Goal: Task Accomplishment & Management: Manage account settings

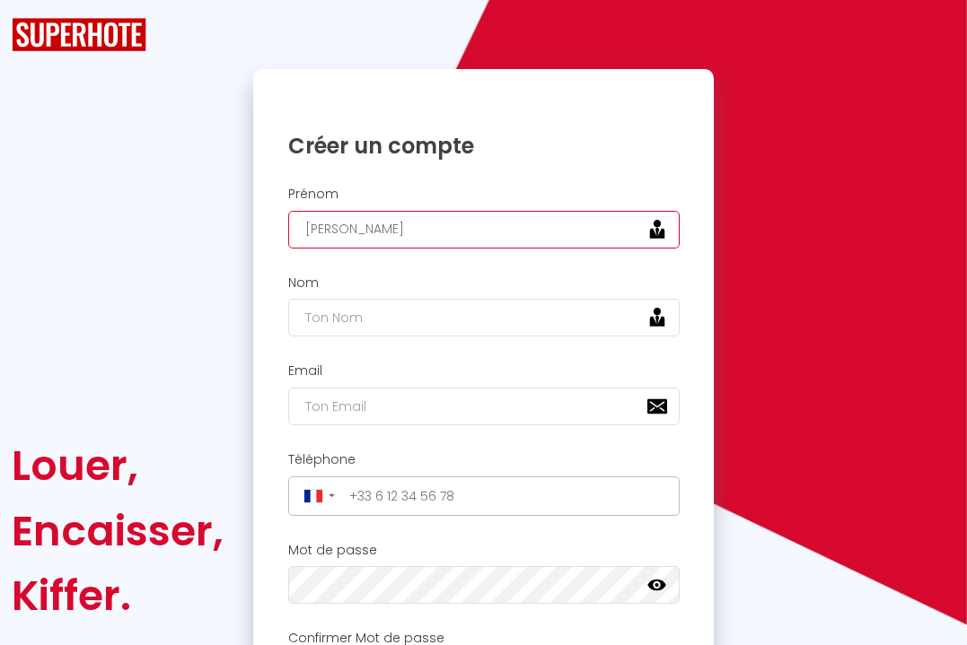
type input "[PERSON_NAME]"
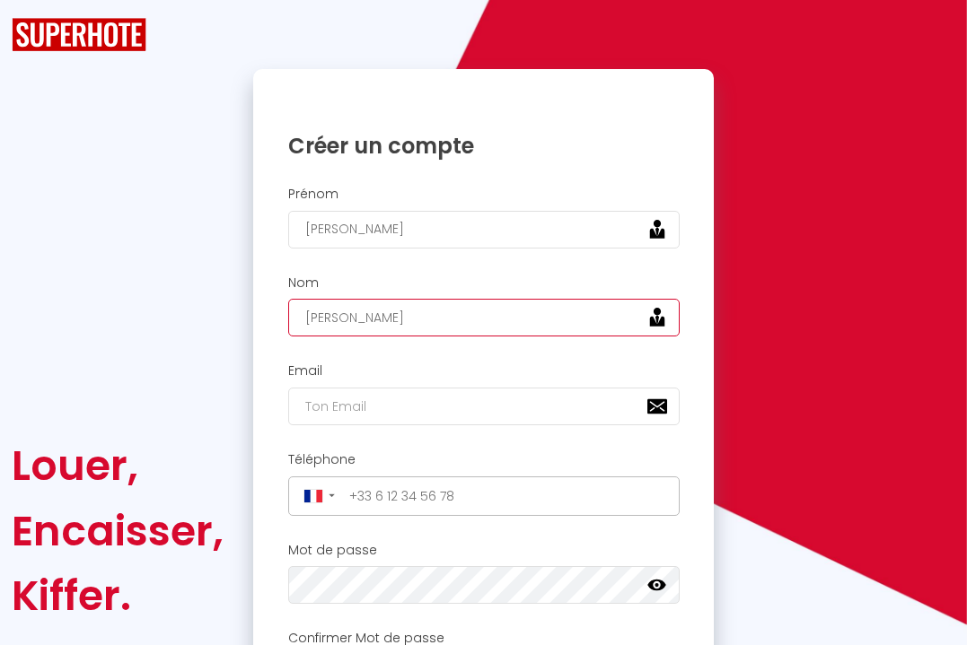
type input "[PERSON_NAME]"
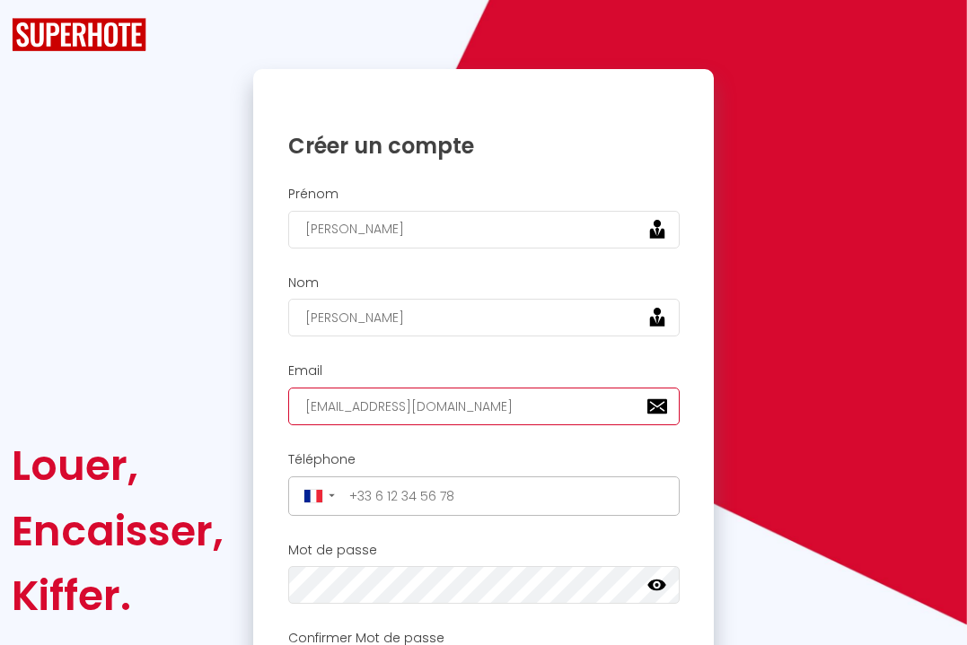
type input "[EMAIL_ADDRESS][DOMAIN_NAME]"
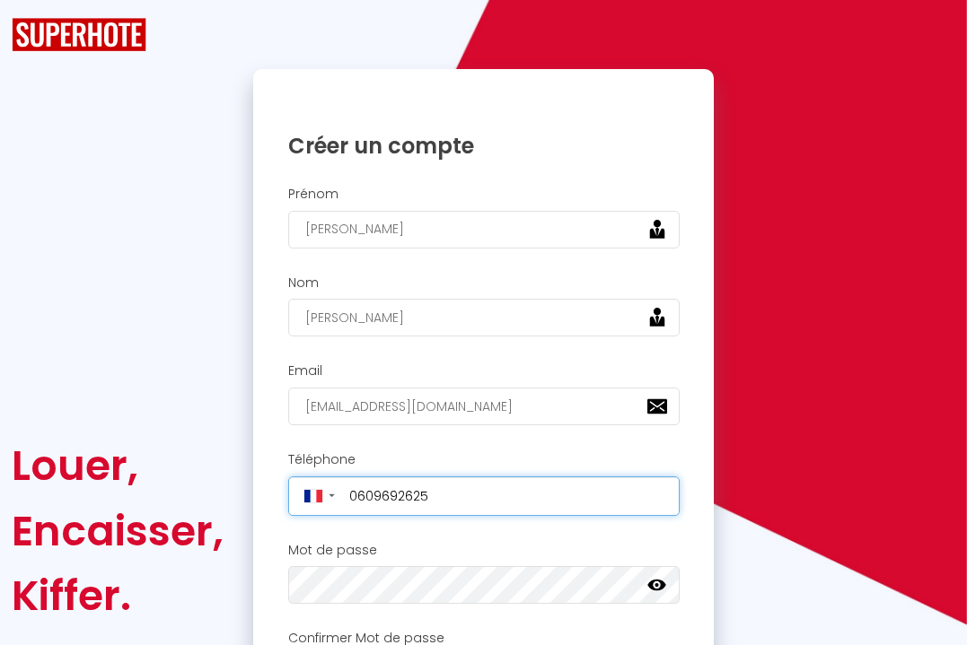
type input "[PHONE_NUMBER]"
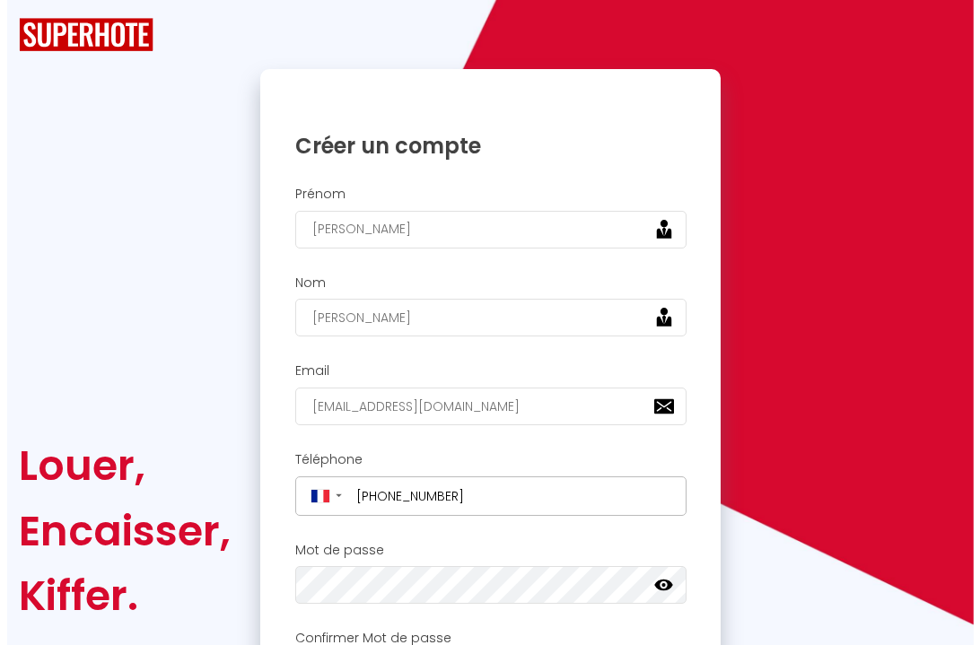
scroll to position [339, 0]
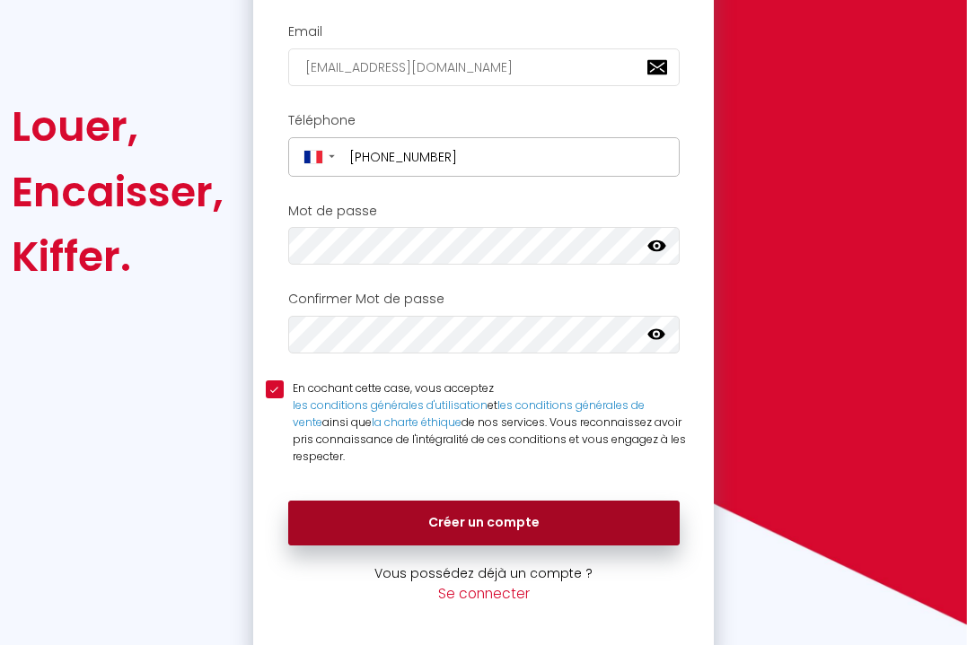
click at [496, 520] on button "Créer un compte" at bounding box center [483, 523] width 391 height 45
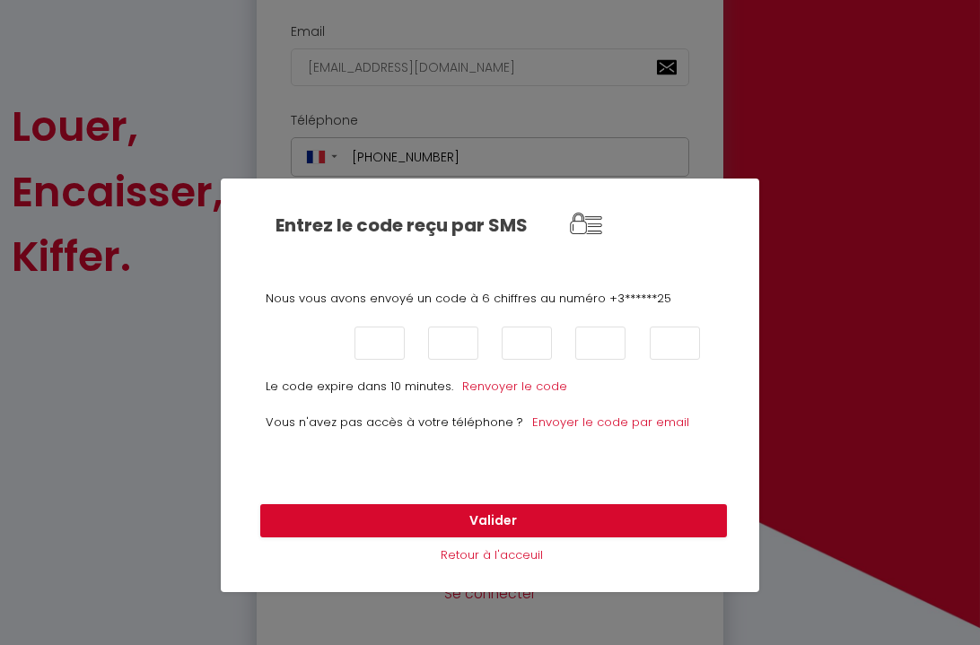
click at [313, 327] on input "text" at bounding box center [305, 343] width 50 height 33
type input "3"
type input "4"
type input "9"
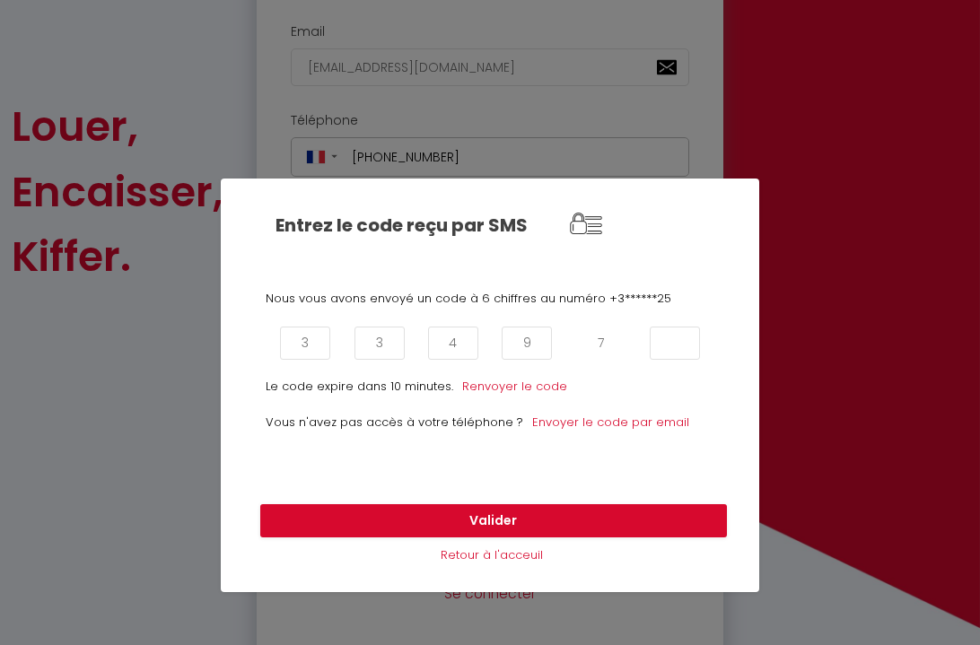
type input "7"
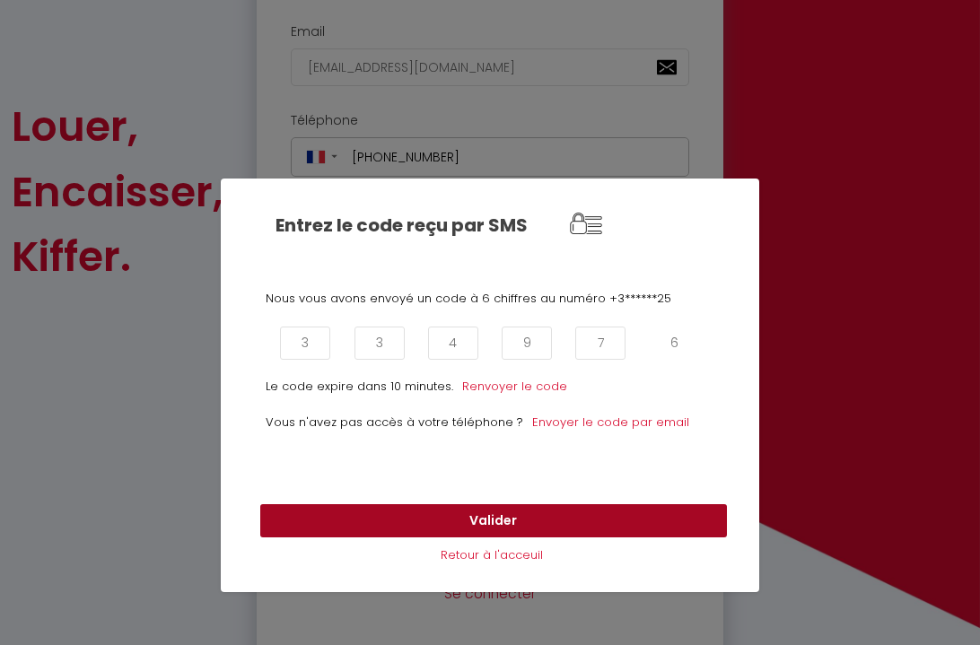
type input "6"
click at [478, 522] on button "Valider" at bounding box center [493, 521] width 467 height 34
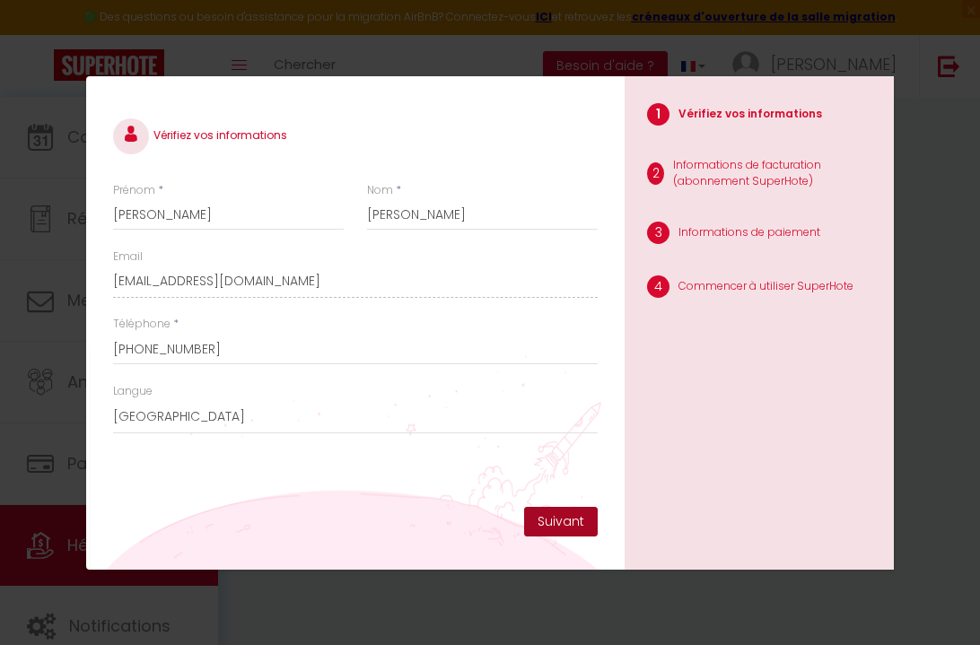
click at [543, 522] on button "Suivant" at bounding box center [561, 522] width 74 height 31
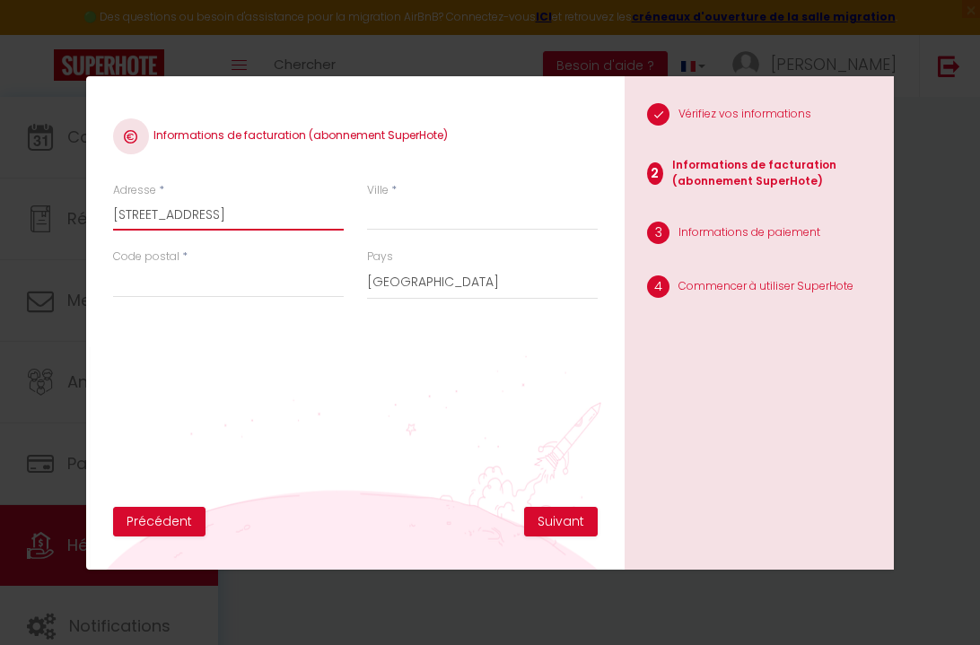
type input "[STREET_ADDRESS]"
type input "brie [PERSON_NAME]"
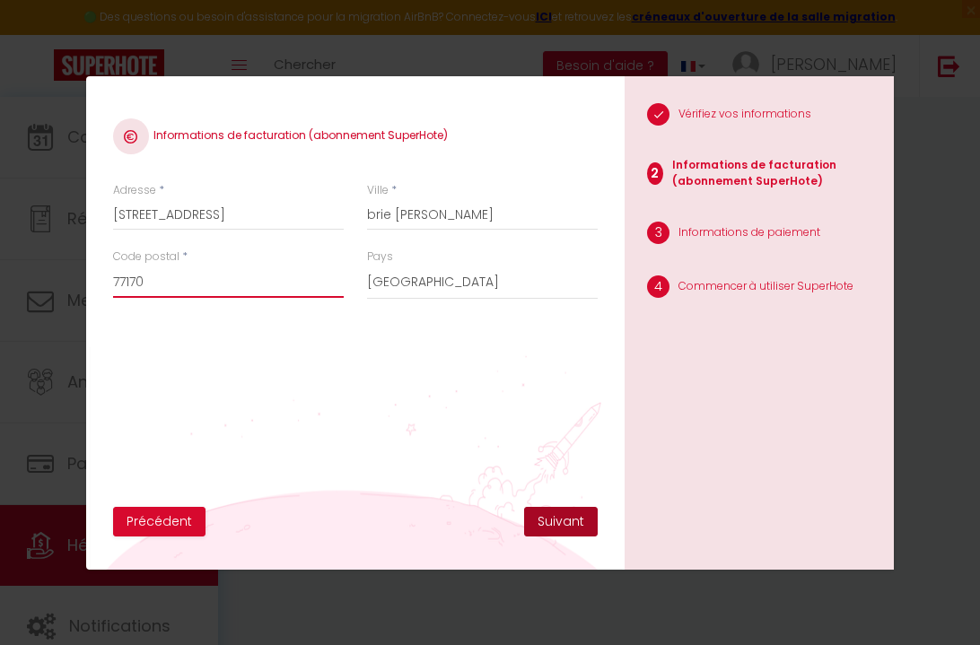
type input "77170"
click at [539, 526] on button "Suivant" at bounding box center [561, 522] width 74 height 31
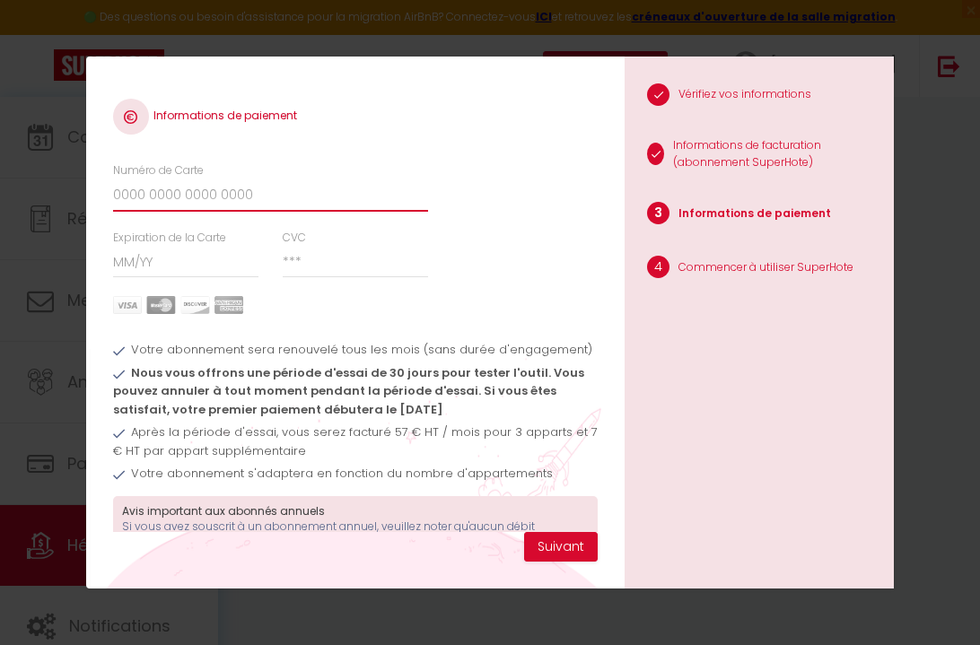
click at [248, 200] on input "Numéro de Carte" at bounding box center [270, 196] width 315 height 32
type input "[CREDIT_CARD_NUMBER]"
click at [147, 261] on input "Expiration de la Carte" at bounding box center [186, 262] width 146 height 32
type input "05 / 28"
click at [289, 264] on input "CVC" at bounding box center [356, 262] width 146 height 32
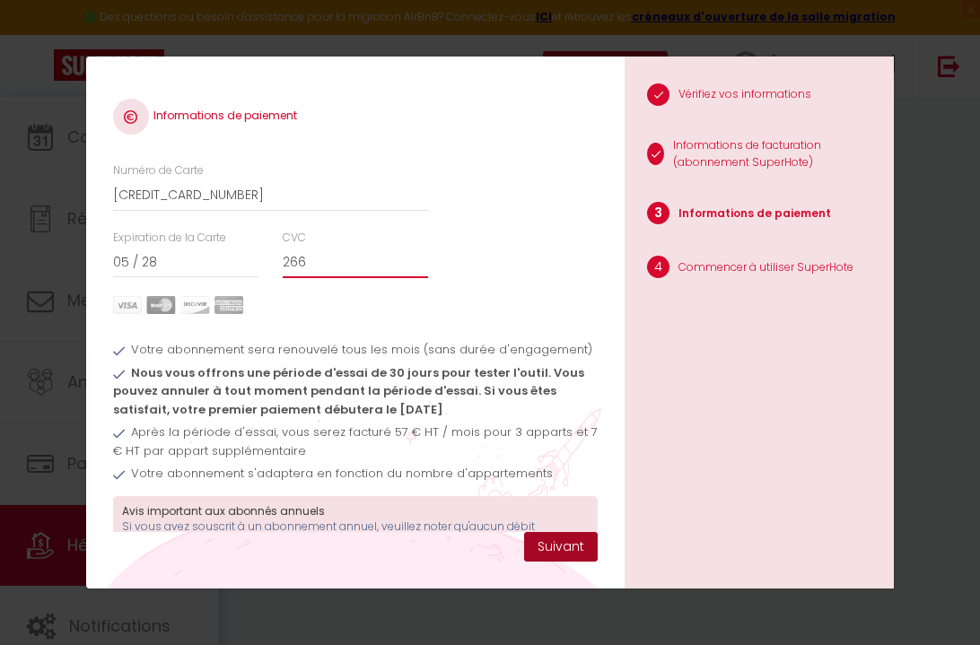
type input "266"
click at [561, 541] on button "Suivant" at bounding box center [561, 547] width 74 height 31
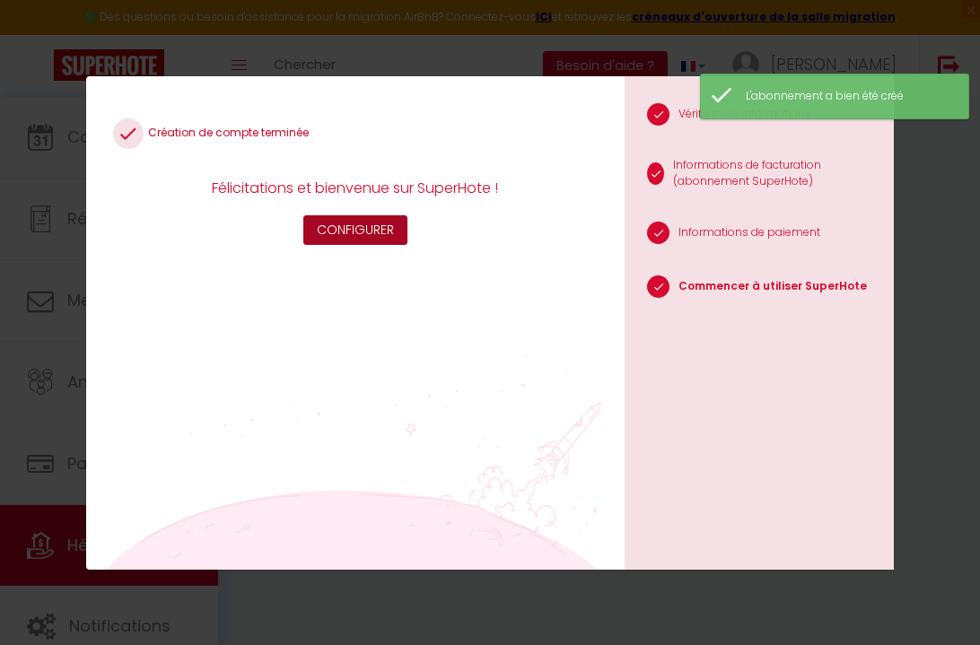
click at [312, 230] on button "Configurer" at bounding box center [355, 230] width 104 height 31
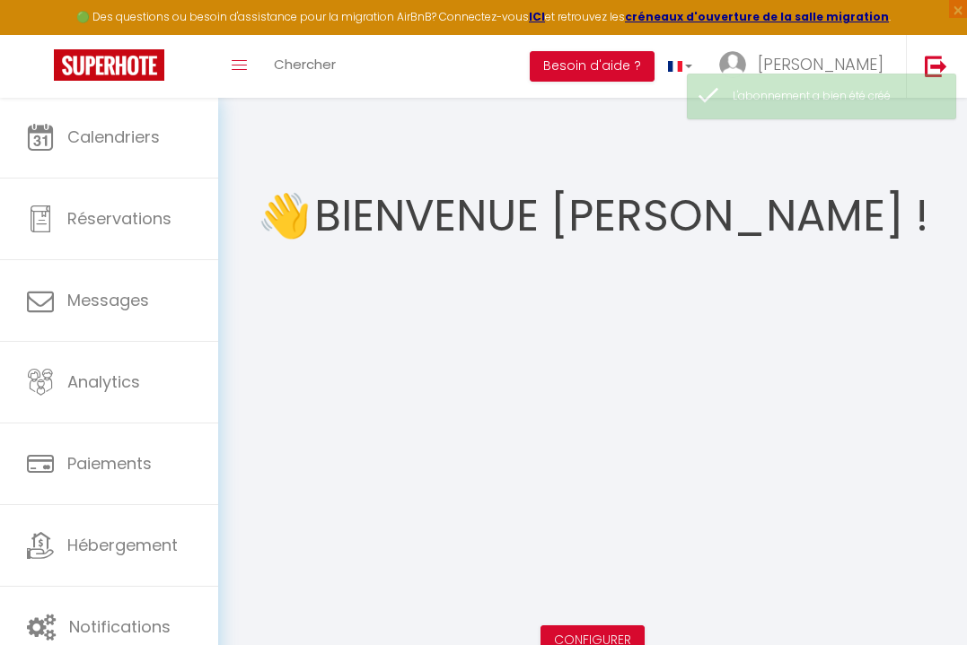
scroll to position [97, 0]
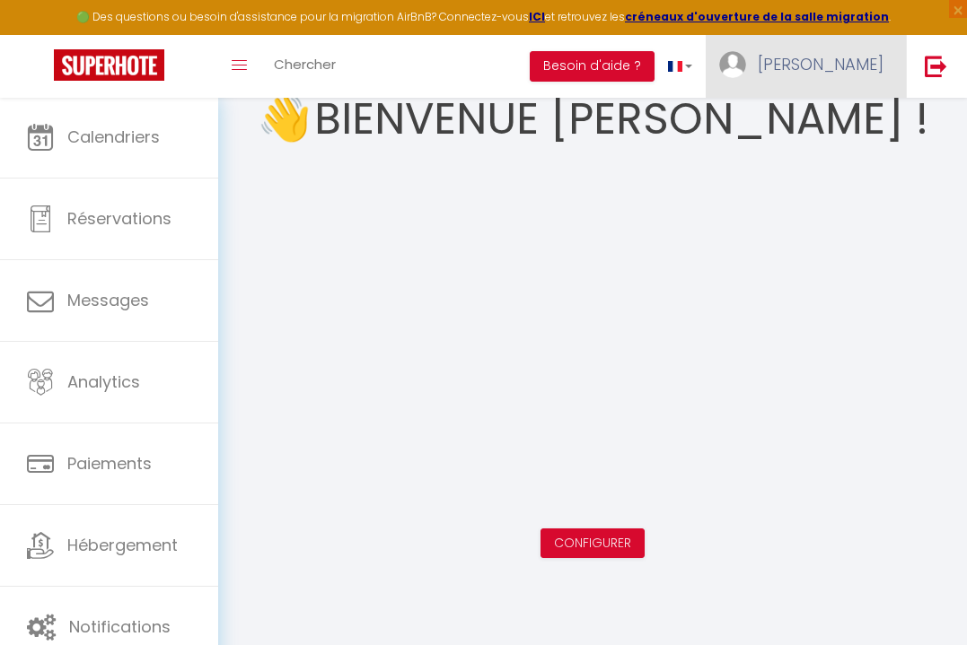
click at [860, 53] on span "[PERSON_NAME]" at bounding box center [821, 64] width 126 height 22
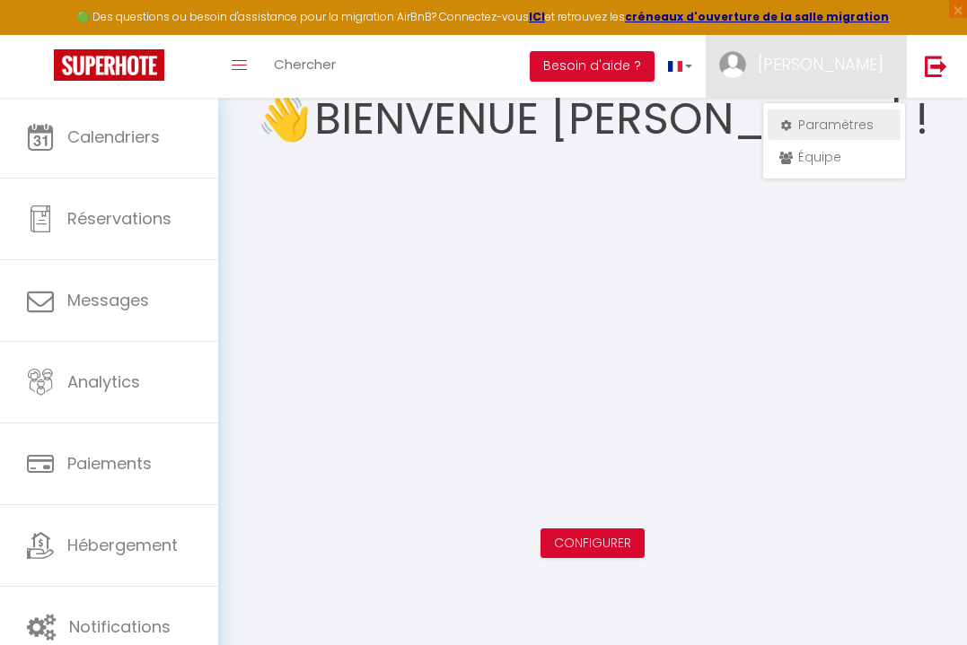
click at [832, 120] on link "Paramètres" at bounding box center [833, 125] width 133 height 31
select select "fr"
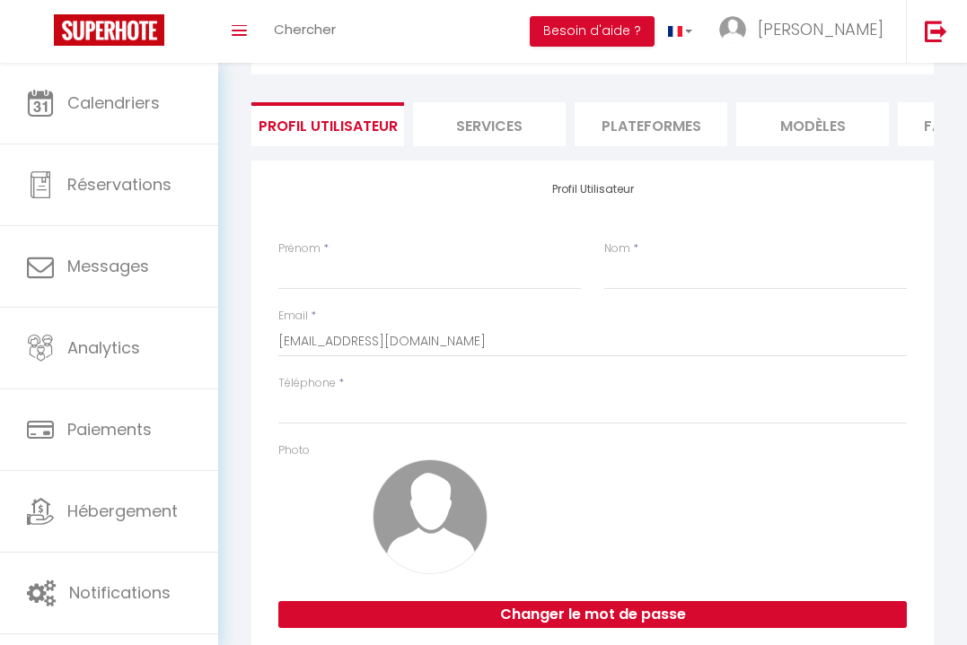
type input "[PERSON_NAME]"
type input "[PHONE_NUMBER]"
type input "[STREET_ADDRESS]"
type input "77170"
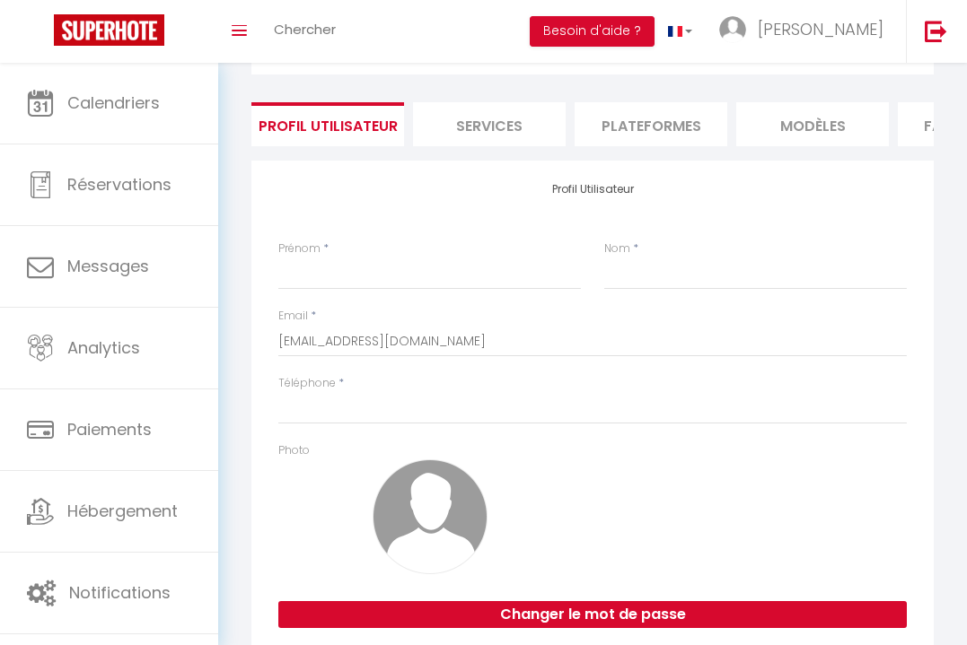
type input "brie [PERSON_NAME]"
type input "GMuytiqvhRUDubyqZWt3uxZ3V"
type input "hryvLDqdqQNPsZ1abZY6U1sZW"
type input "[URL][DOMAIN_NAME]"
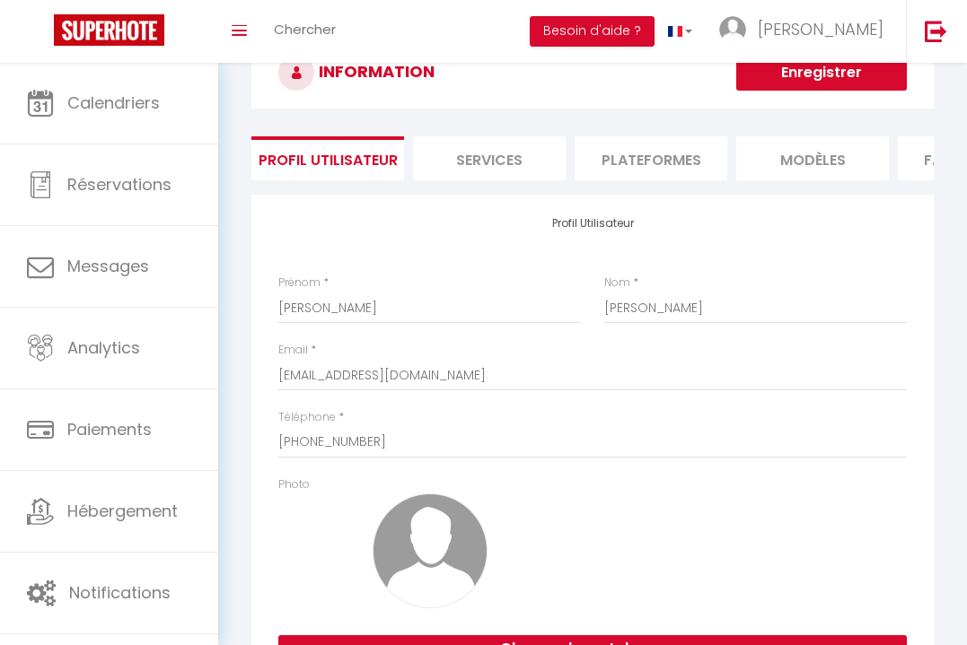
select select "28"
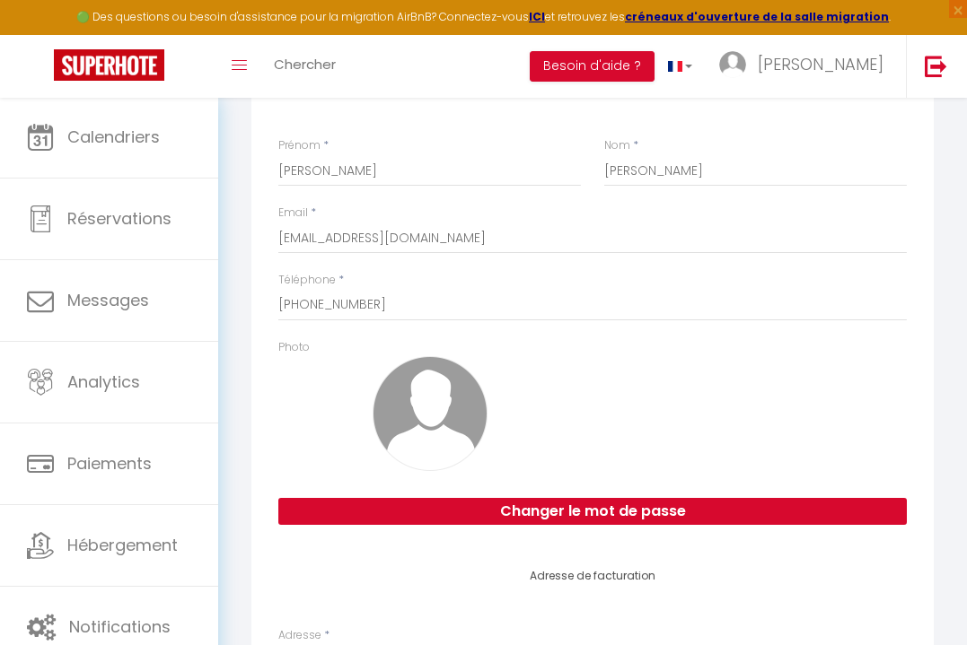
scroll to position [238, 0]
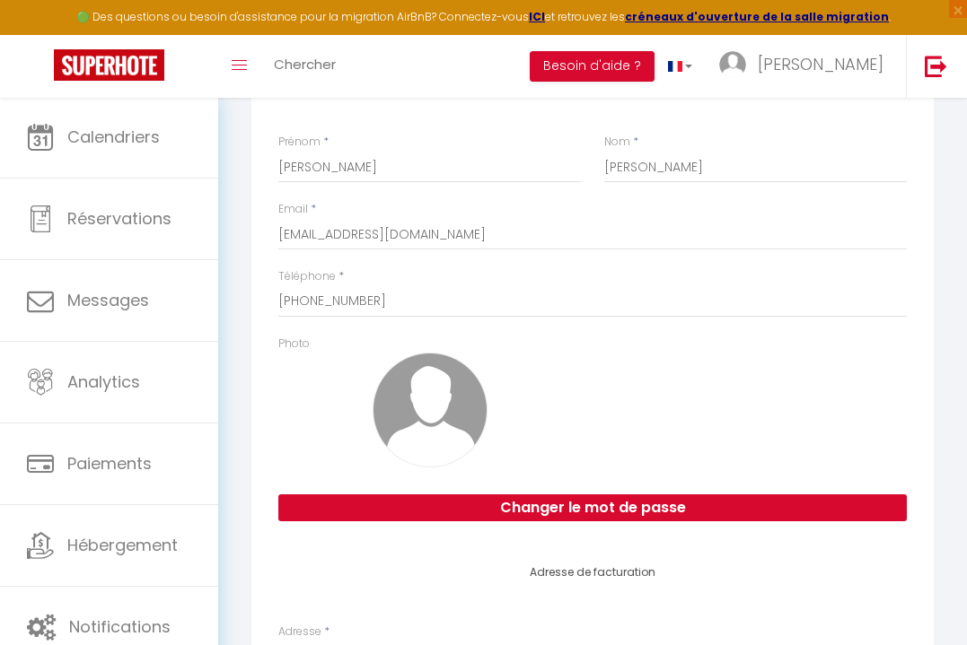
click at [433, 412] on img at bounding box center [429, 410] width 115 height 115
click at [461, 443] on img at bounding box center [429, 410] width 115 height 115
click at [291, 342] on div "Profil Utilisateur Prénom * [PERSON_NAME] Nom * [PERSON_NAME] Email * [EMAIL_AD…" at bounding box center [592, 299] width 682 height 490
click at [420, 412] on img at bounding box center [429, 410] width 115 height 115
click at [423, 405] on img at bounding box center [429, 410] width 115 height 115
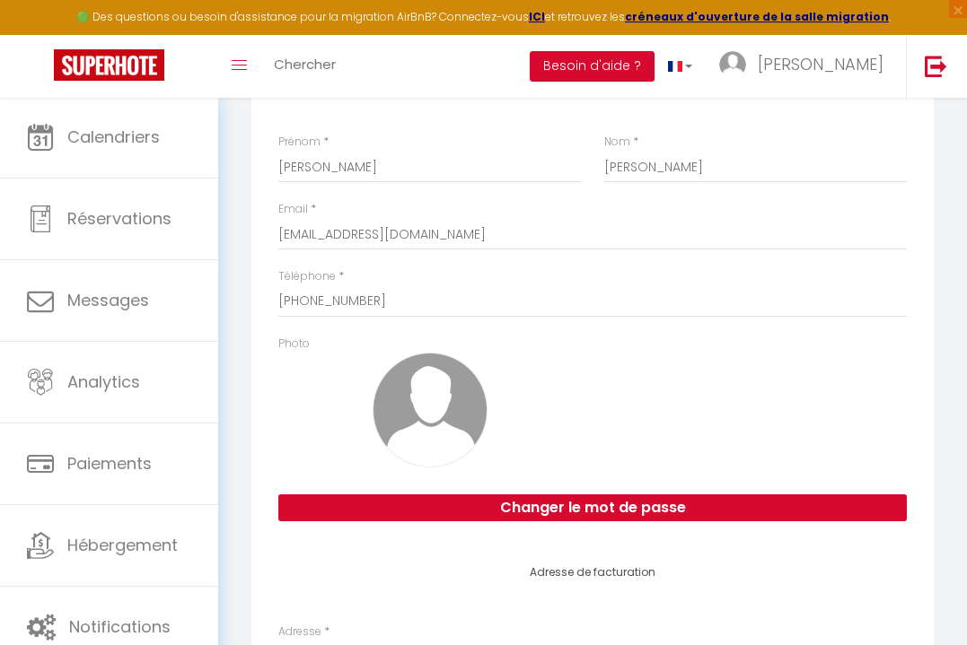
click at [423, 405] on img at bounding box center [429, 410] width 115 height 115
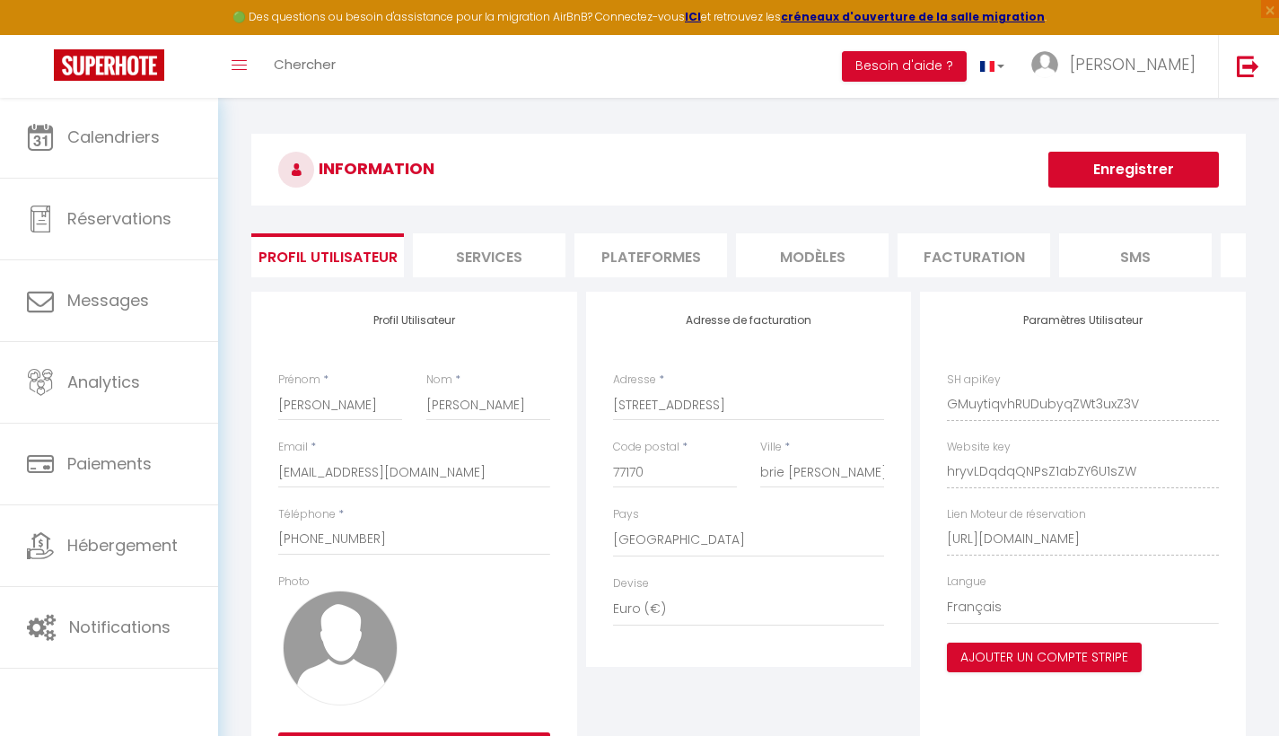
scroll to position [115, 0]
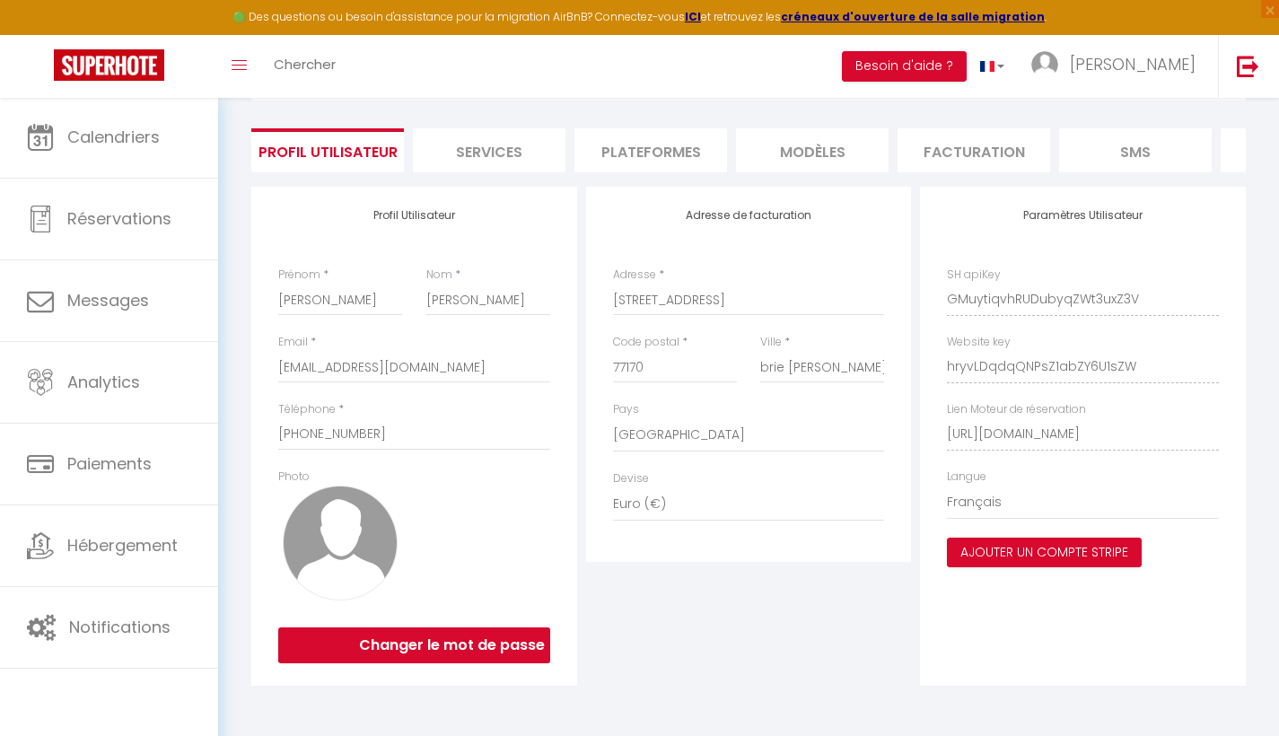
drag, startPoint x: 286, startPoint y: 536, endPoint x: 314, endPoint y: 525, distance: 29.8
click at [287, 536] on img at bounding box center [340, 543] width 115 height 115
click at [317, 523] on img at bounding box center [340, 543] width 115 height 115
click at [678, 151] on li "Plateformes" at bounding box center [650, 150] width 153 height 44
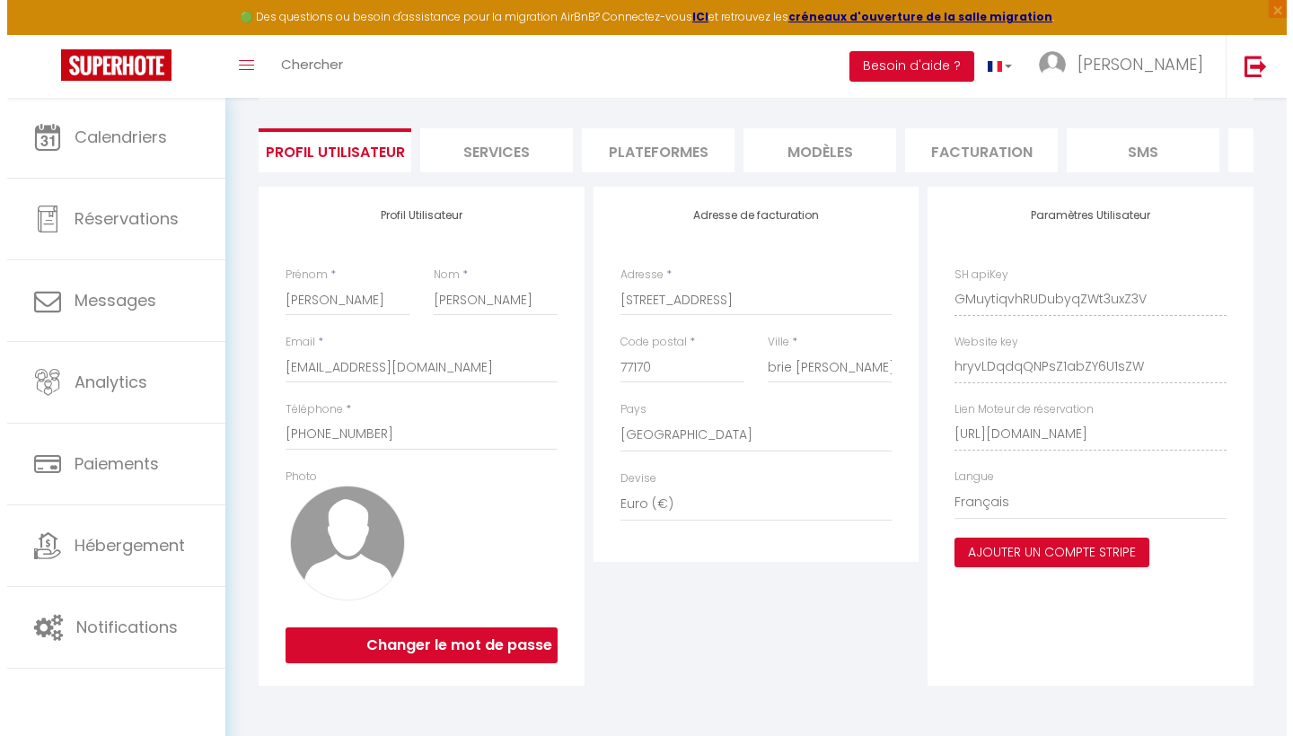
scroll to position [97, 0]
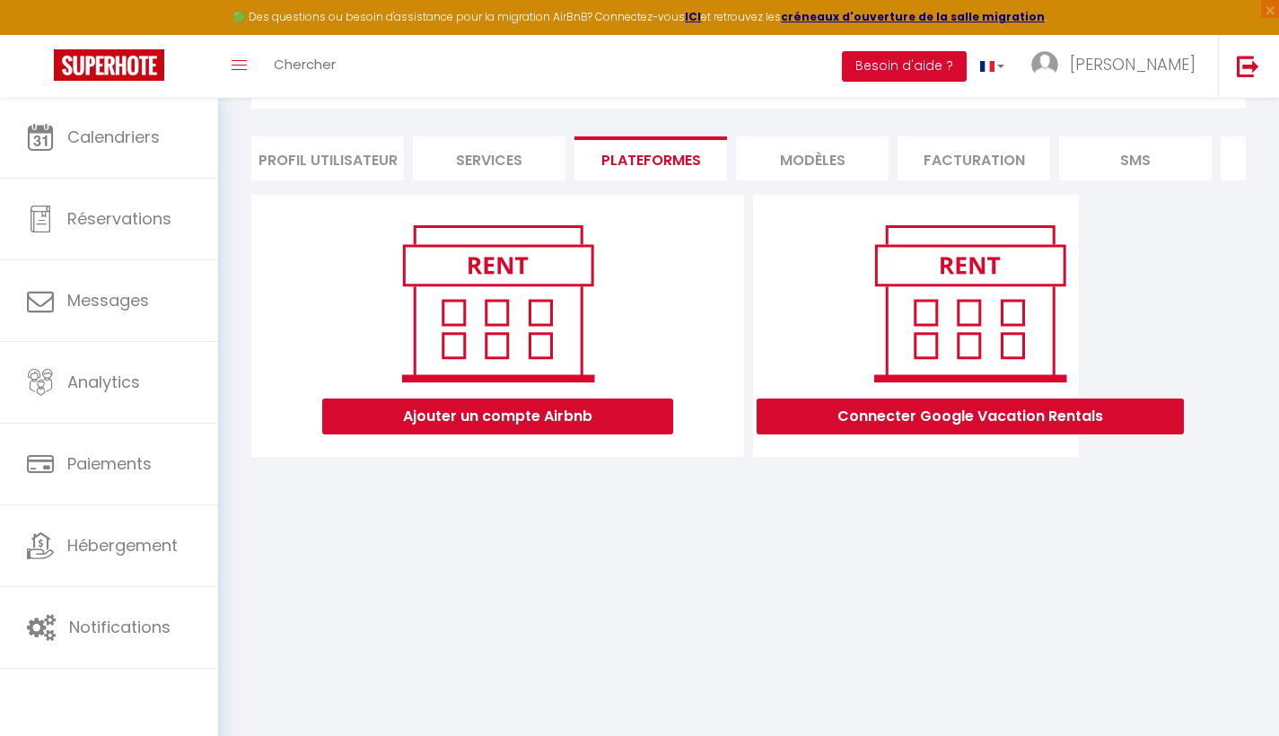
click at [582, 421] on button "Ajouter un compte Airbnb" at bounding box center [497, 417] width 351 height 36
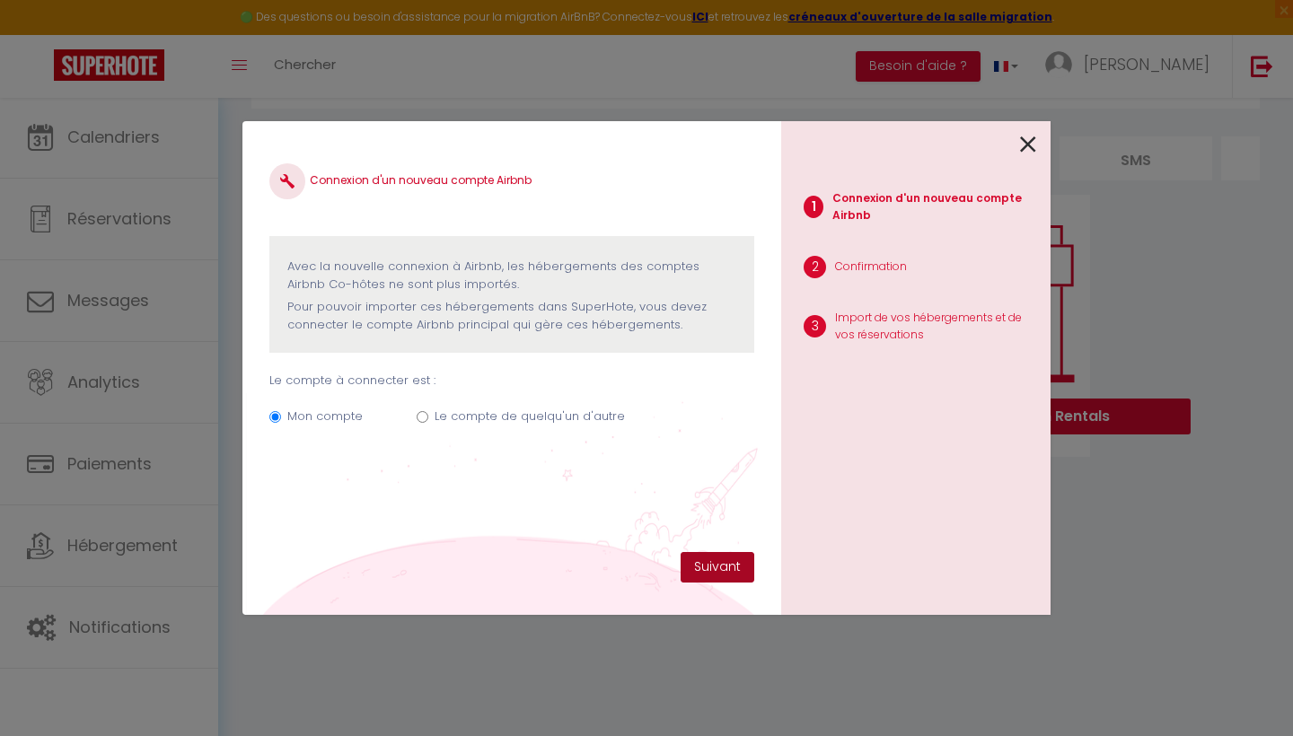
click at [728, 564] on button "Suivant" at bounding box center [717, 567] width 74 height 31
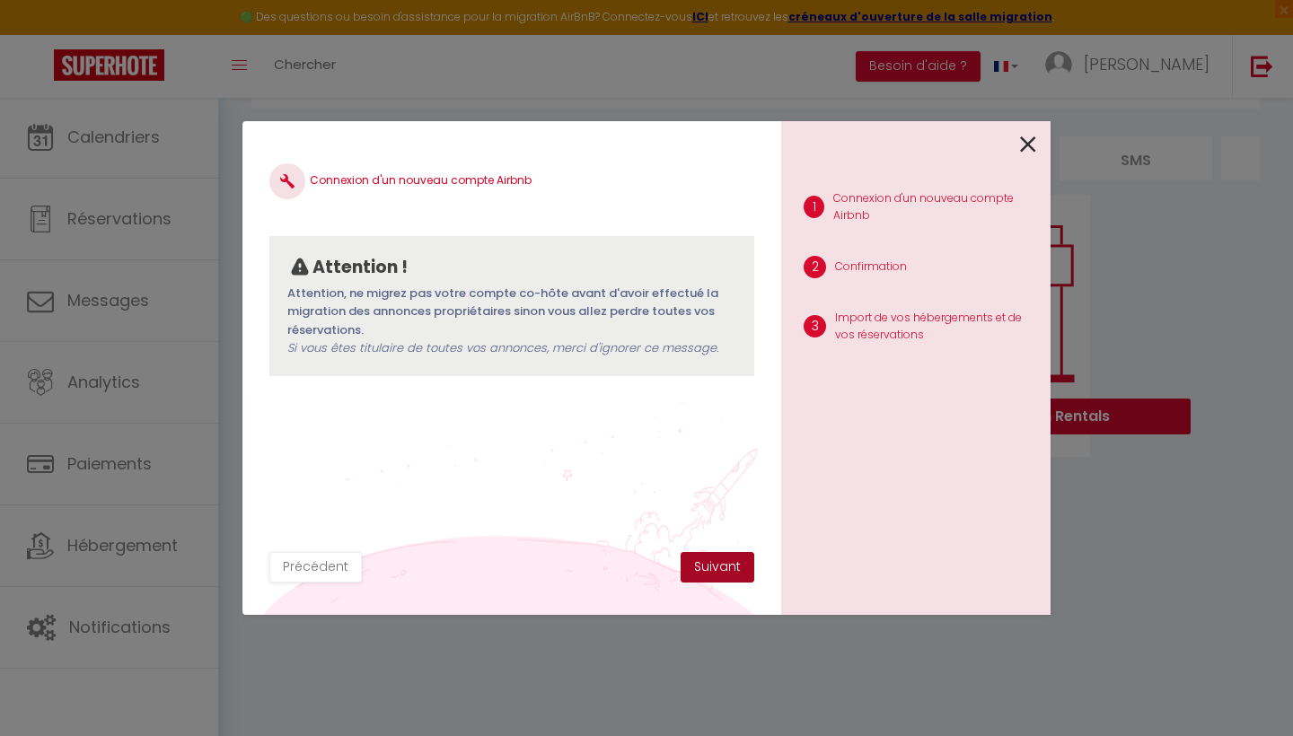
click at [746, 571] on button "Suivant" at bounding box center [717, 567] width 74 height 31
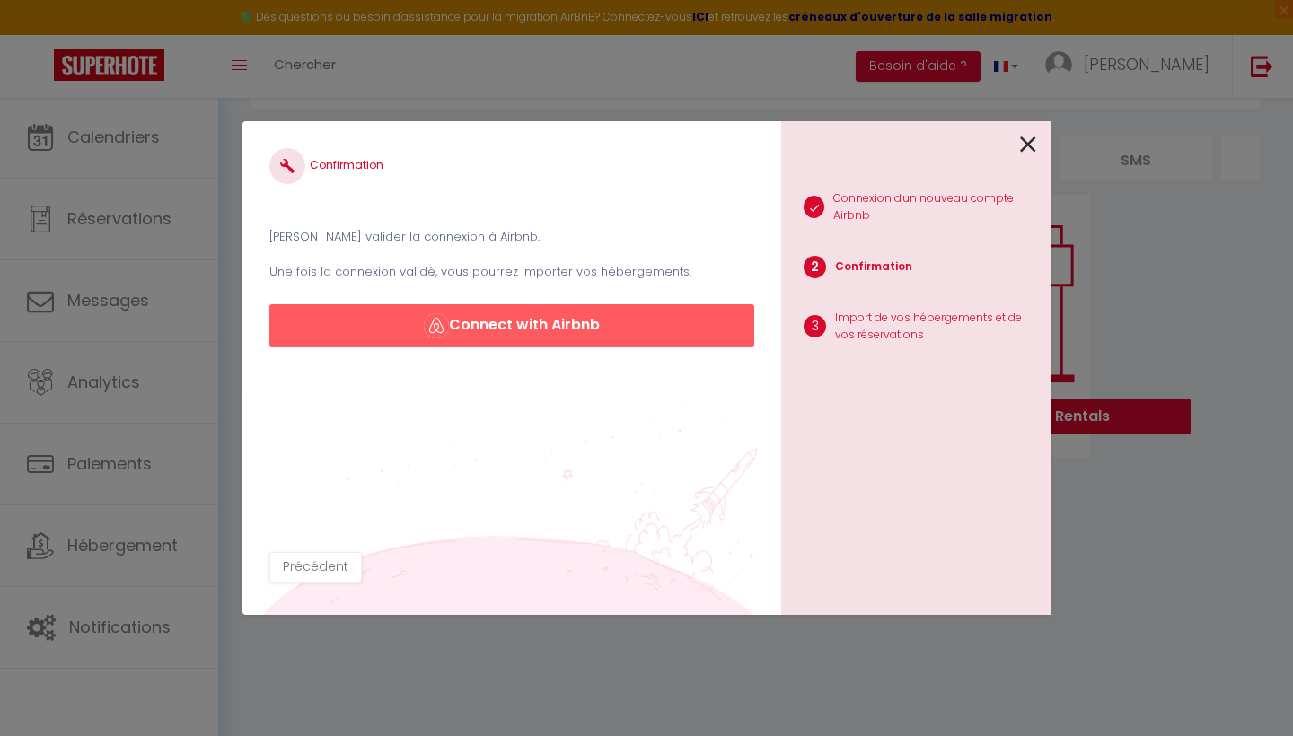
click at [496, 337] on button "Connect with Airbnb" at bounding box center [511, 325] width 485 height 43
click at [500, 320] on button "Connect with Airbnb" at bounding box center [511, 325] width 485 height 43
click at [539, 319] on button "Connect with Airbnb" at bounding box center [511, 325] width 485 height 43
click at [506, 327] on button "Connect with Airbnb" at bounding box center [511, 325] width 485 height 43
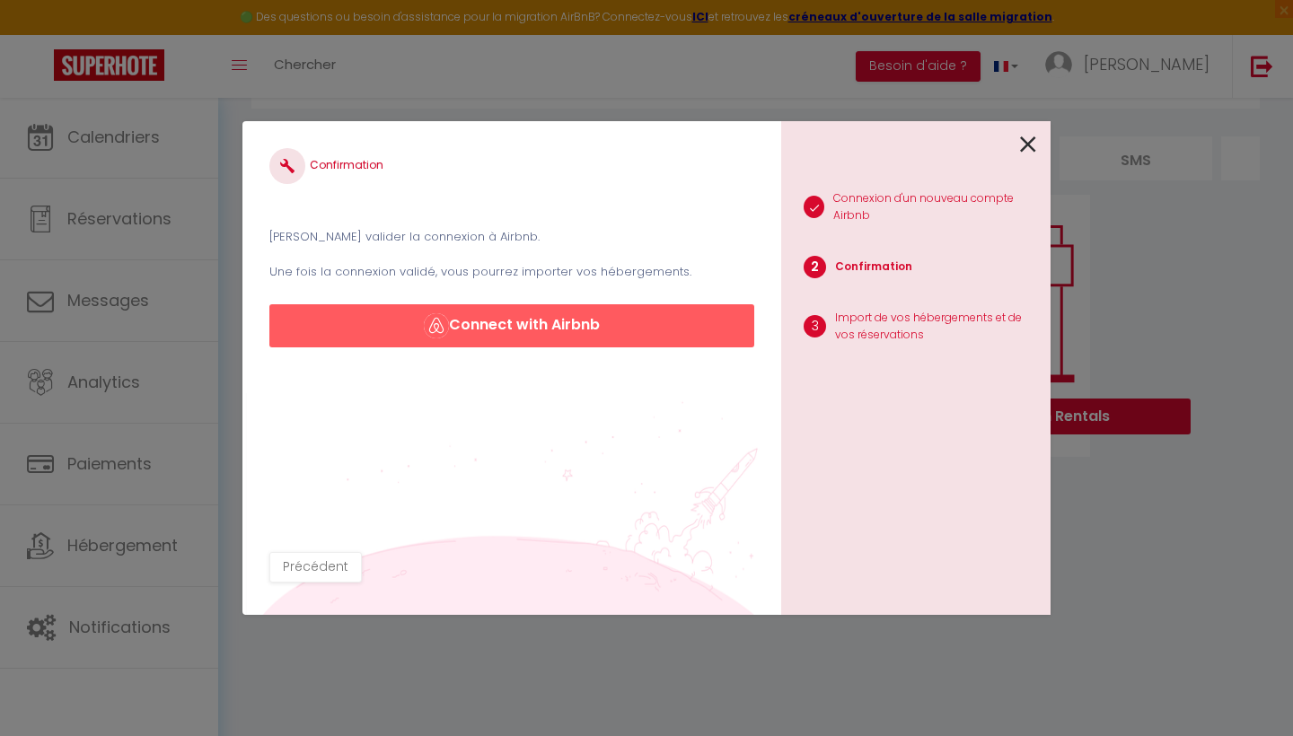
drag, startPoint x: 450, startPoint y: 343, endPoint x: 503, endPoint y: 145, distance: 204.4
click at [450, 343] on button "Connect with Airbnb" at bounding box center [511, 325] width 485 height 43
click at [351, 337] on button "Connect with Airbnb" at bounding box center [511, 325] width 485 height 43
click at [617, 323] on button "Connect with Airbnb" at bounding box center [511, 325] width 485 height 43
click at [614, 323] on button "Connect with Airbnb" at bounding box center [511, 325] width 485 height 43
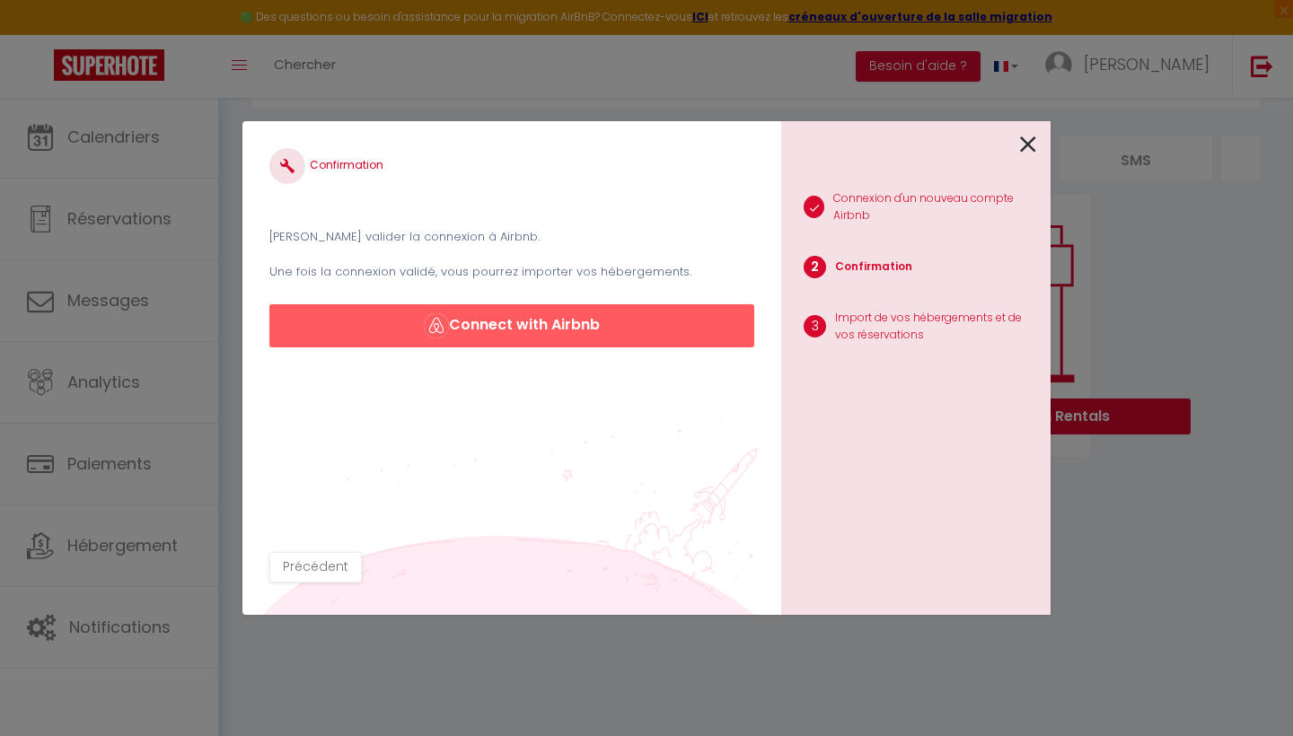
click at [614, 323] on button "Connect with Airbnb" at bounding box center [511, 325] width 485 height 43
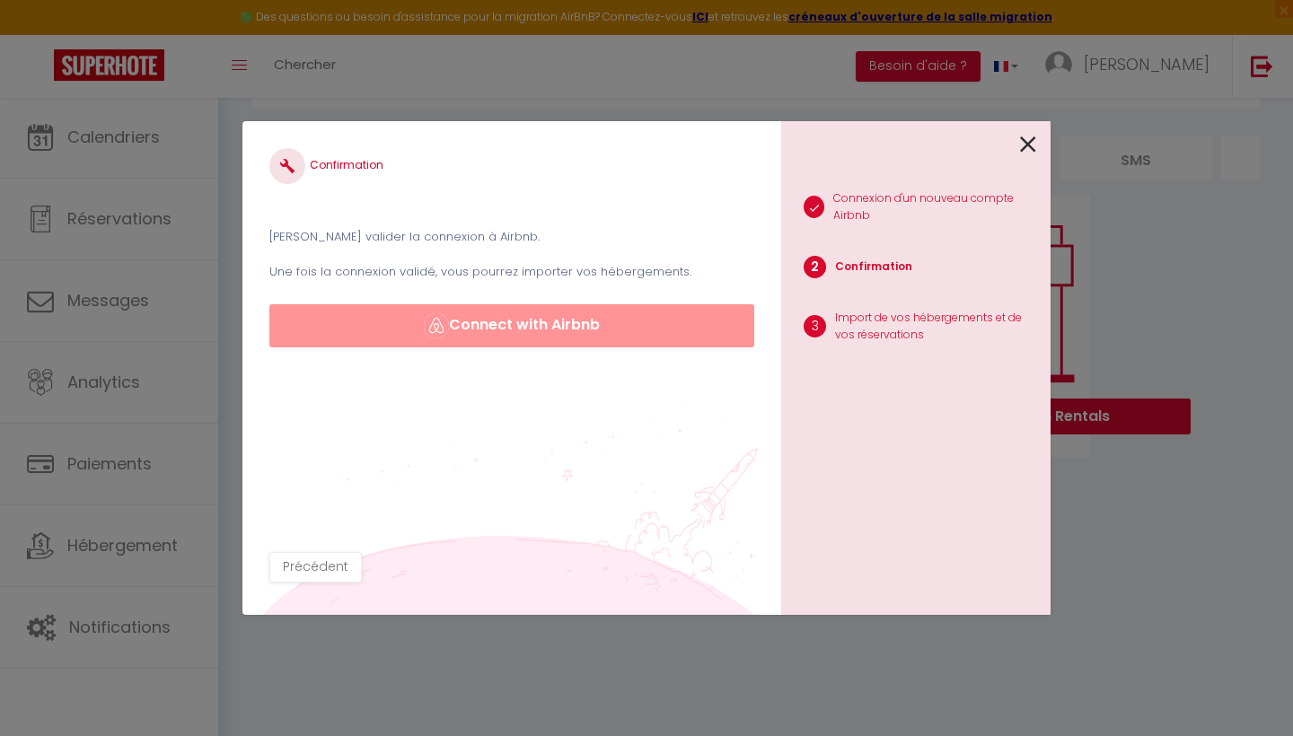
click at [614, 323] on button "Connect with Airbnb" at bounding box center [511, 325] width 485 height 43
click at [619, 311] on button "Connect with Airbnb" at bounding box center [511, 325] width 485 height 43
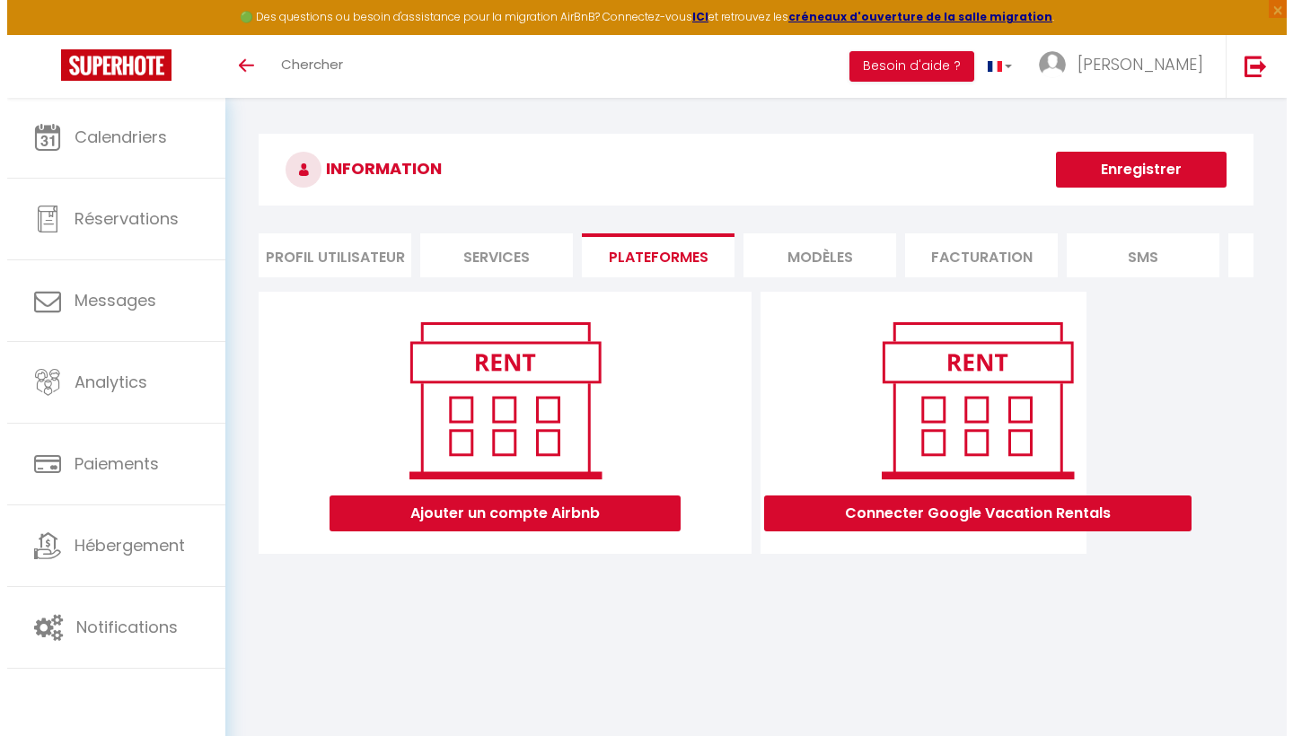
scroll to position [97, 0]
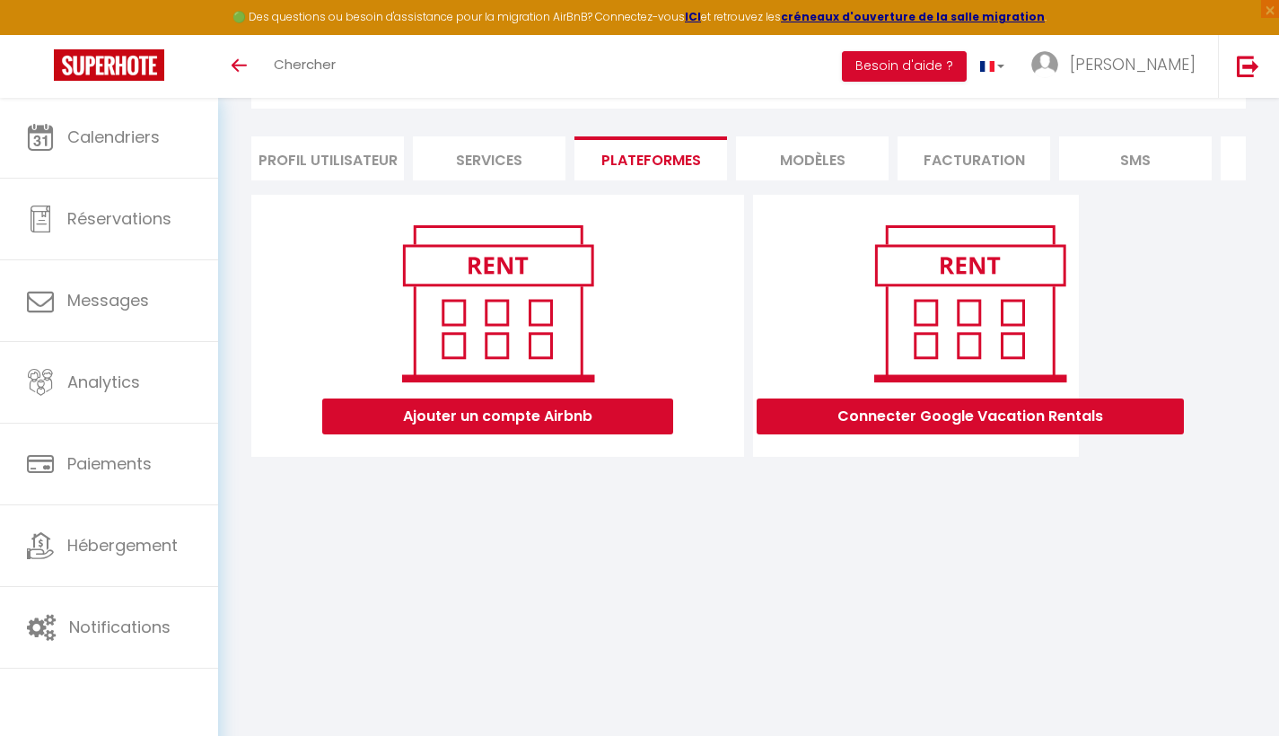
click at [495, 420] on button "Ajouter un compte Airbnb" at bounding box center [497, 417] width 351 height 36
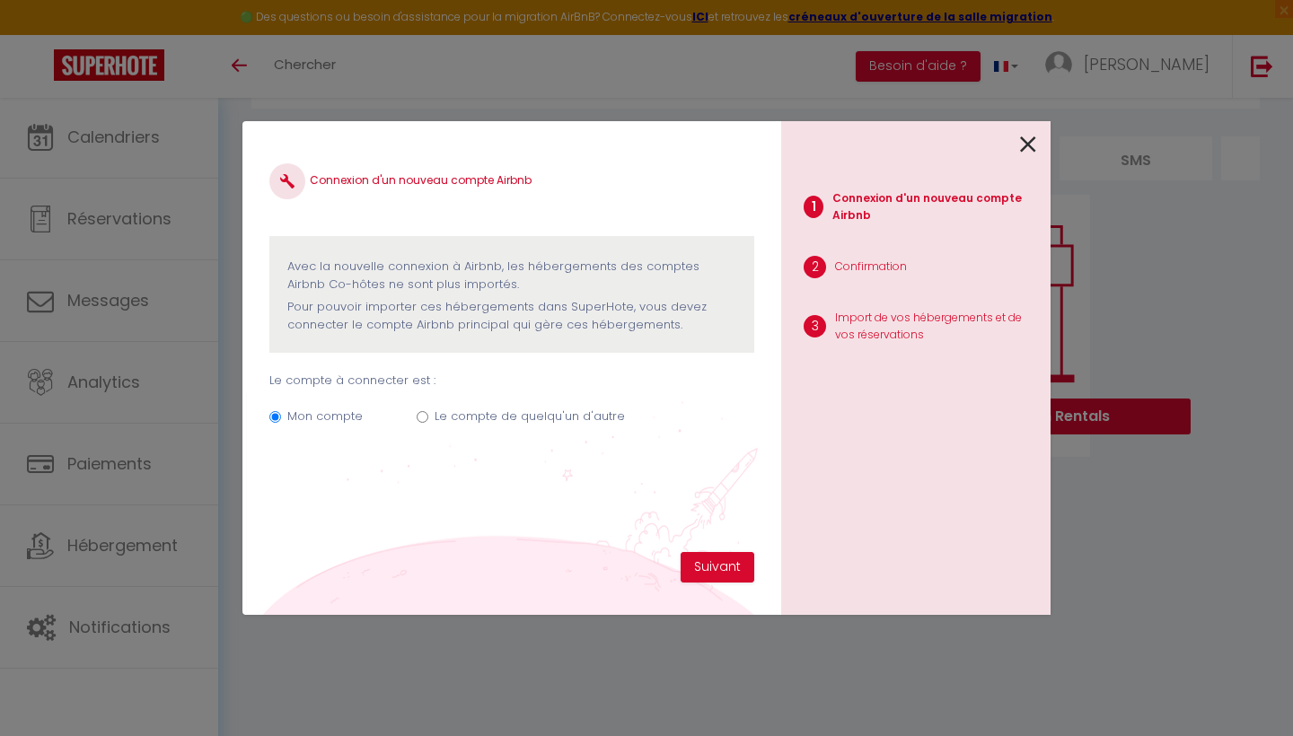
scroll to position [0, 0]
click at [749, 577] on button "Suivant" at bounding box center [717, 567] width 74 height 31
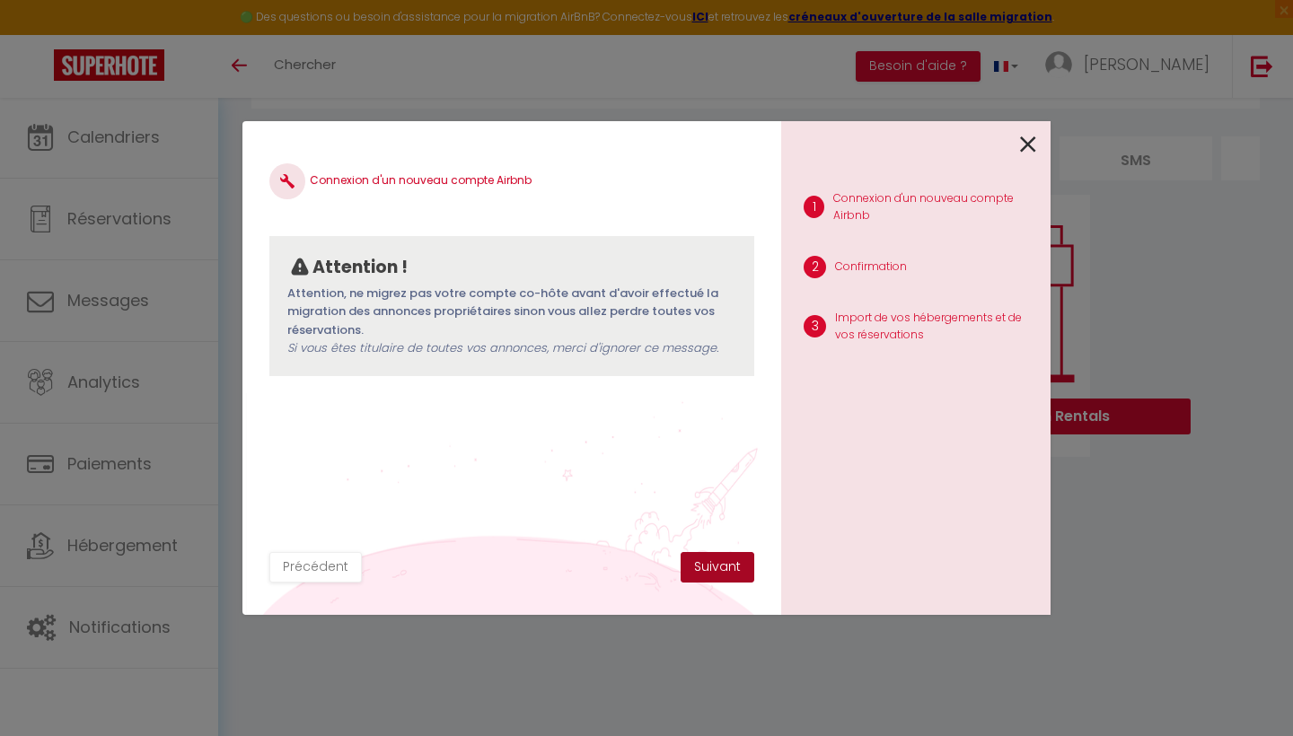
click at [729, 573] on button "Suivant" at bounding box center [717, 567] width 74 height 31
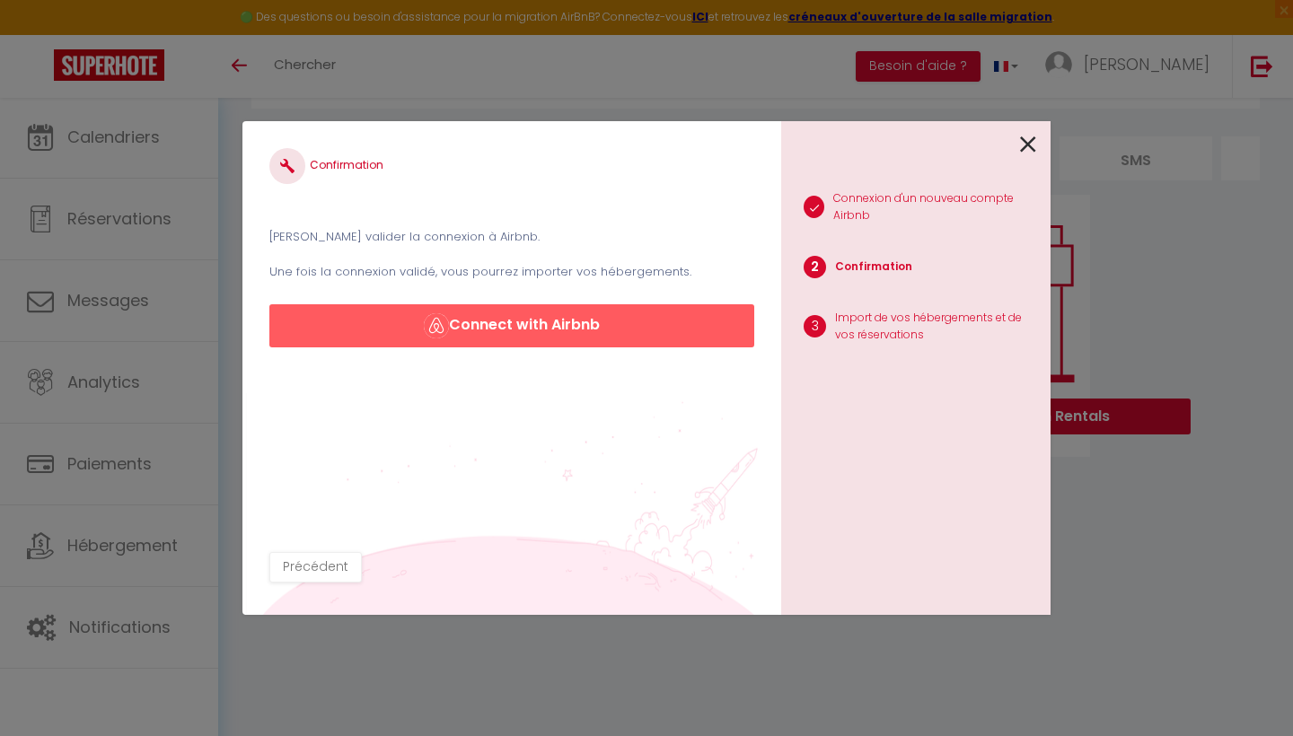
click at [495, 308] on button "Connect with Airbnb" at bounding box center [511, 325] width 485 height 43
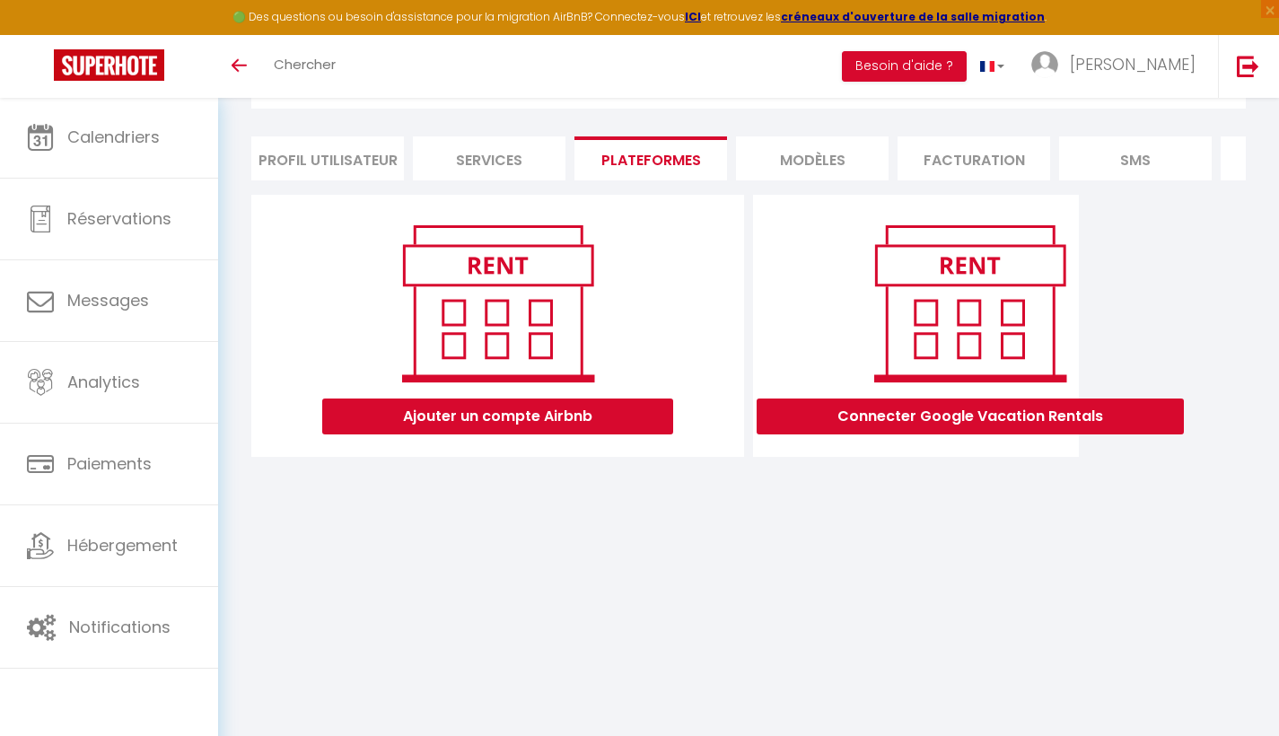
click at [342, 146] on li "Profil Utilisateur" at bounding box center [327, 158] width 153 height 44
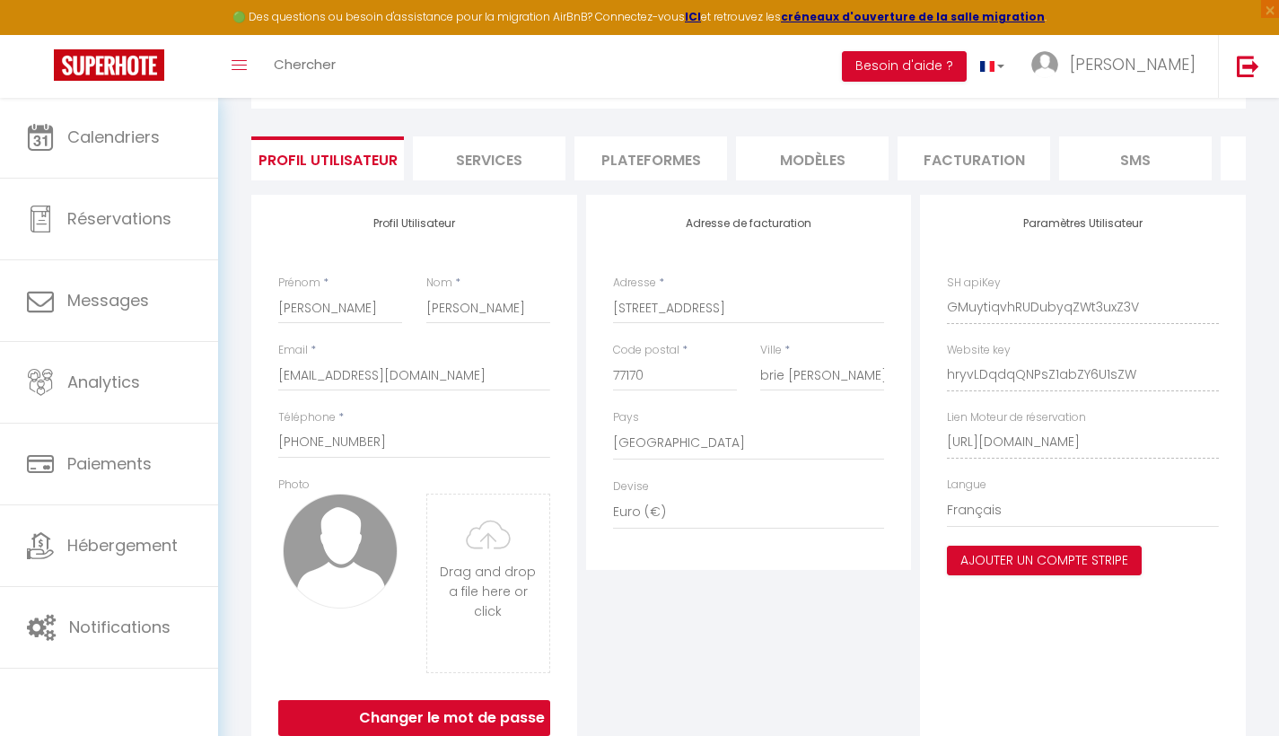
click at [476, 175] on li "Services" at bounding box center [489, 158] width 153 height 44
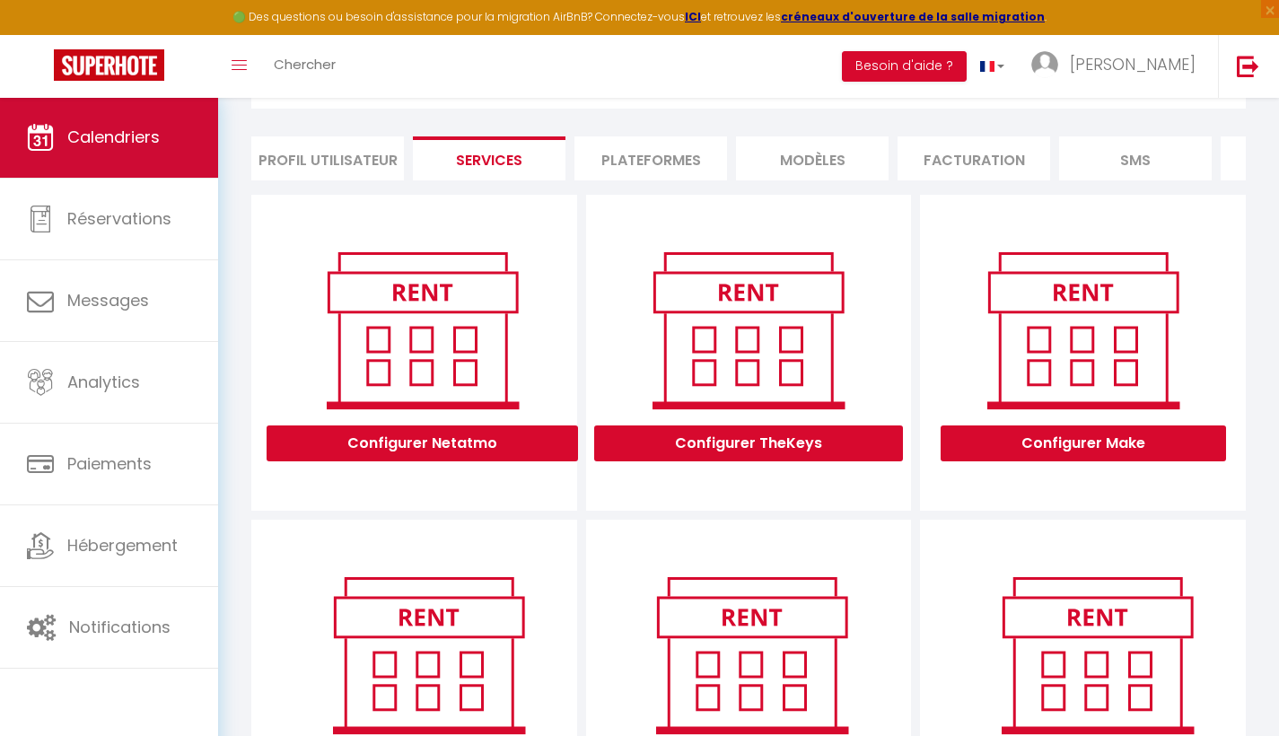
click at [95, 136] on span "Calendriers" at bounding box center [113, 137] width 92 height 22
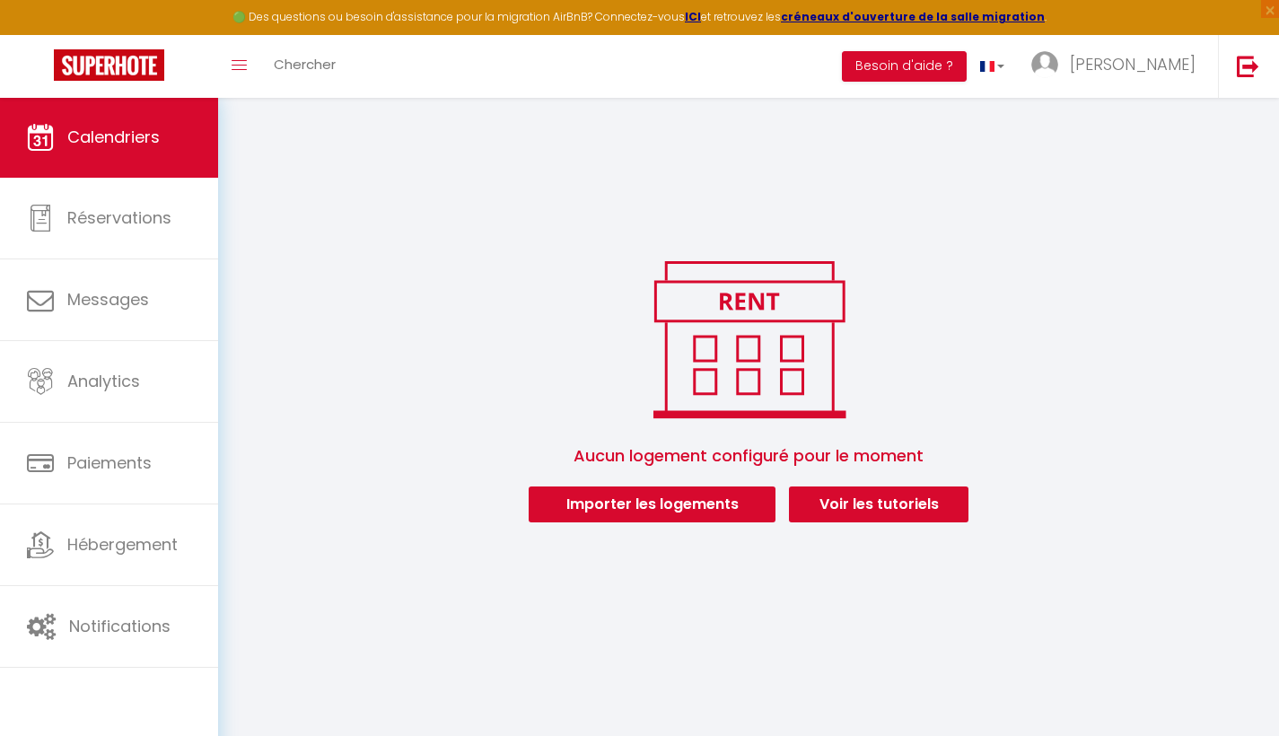
click at [627, 510] on button "Importer les logements" at bounding box center [652, 504] width 247 height 36
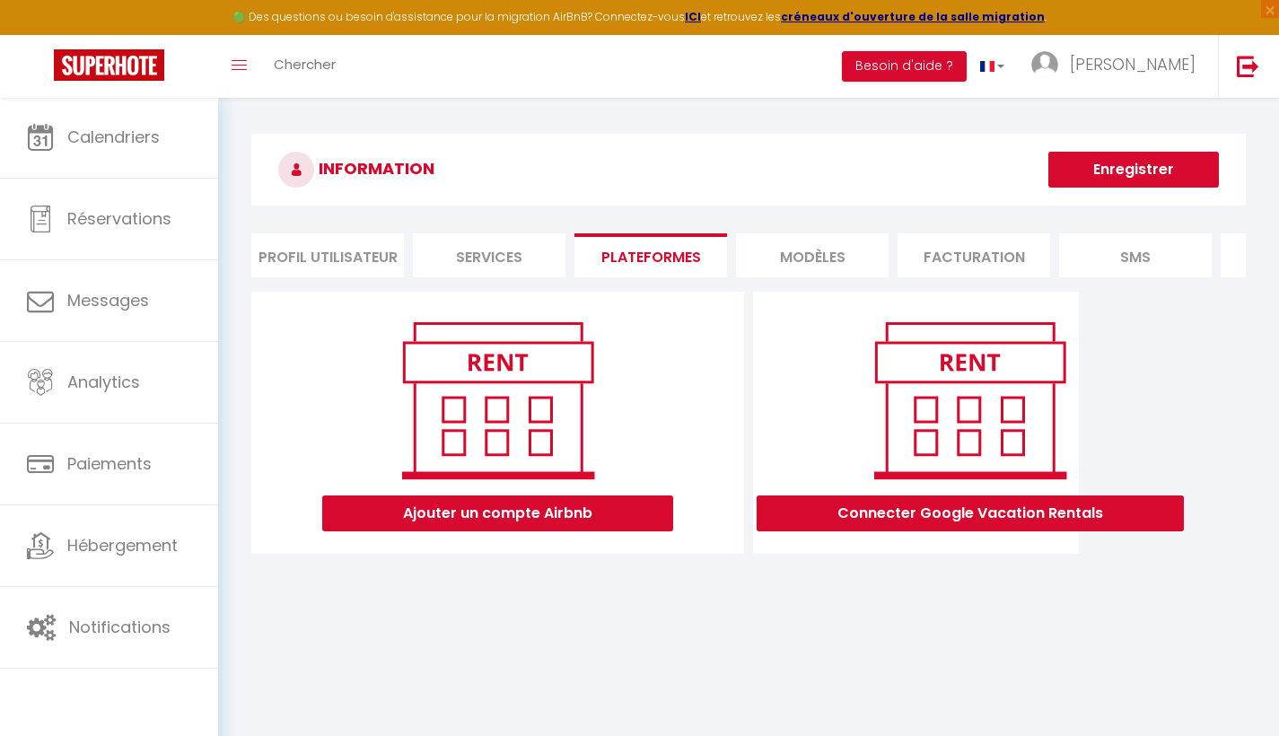
click at [500, 530] on button "Ajouter un compte Airbnb" at bounding box center [497, 513] width 351 height 36
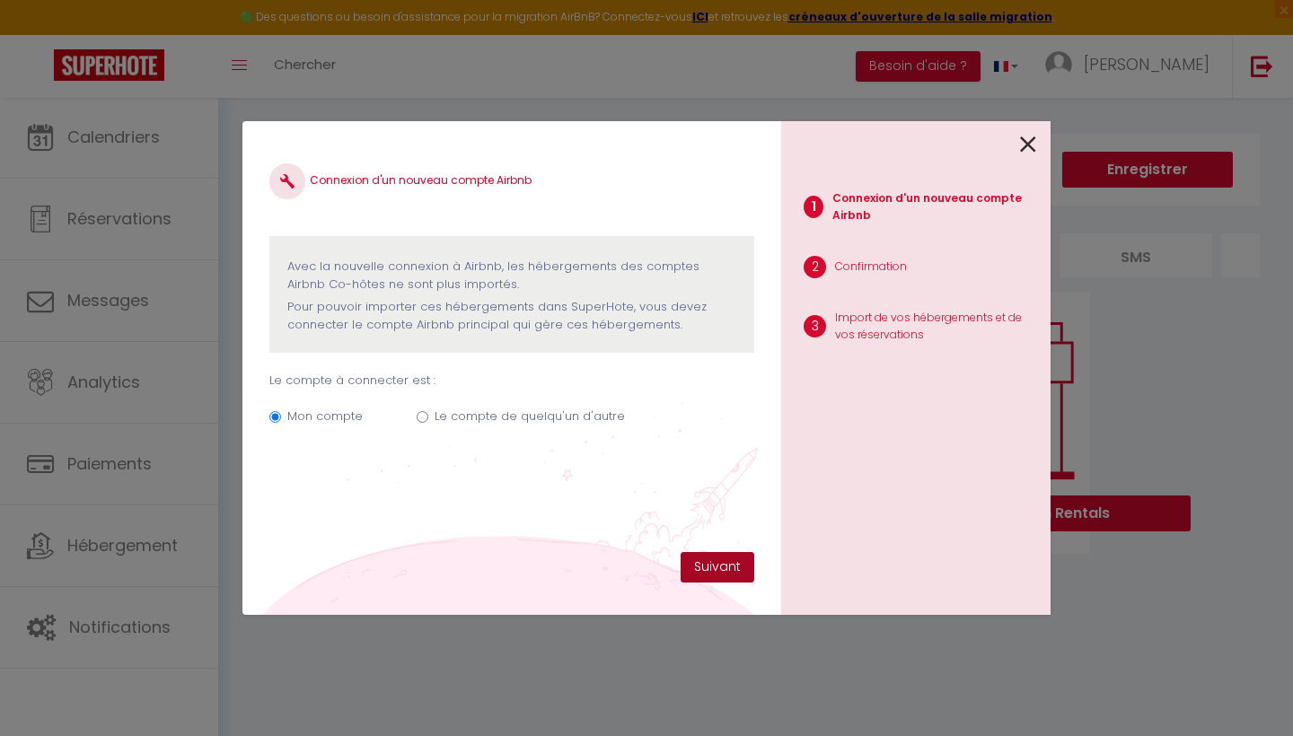
click at [711, 566] on button "Suivant" at bounding box center [717, 567] width 74 height 31
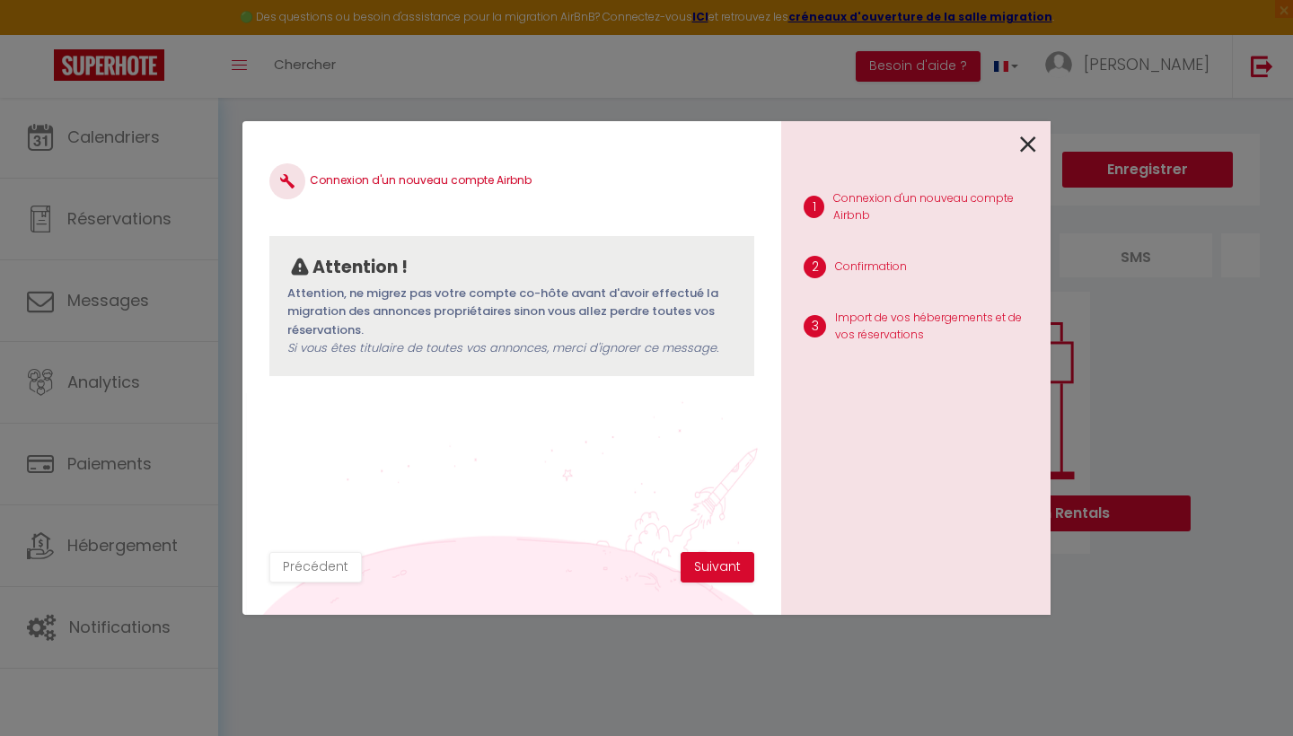
click at [711, 566] on button "Suivant" at bounding box center [717, 567] width 74 height 31
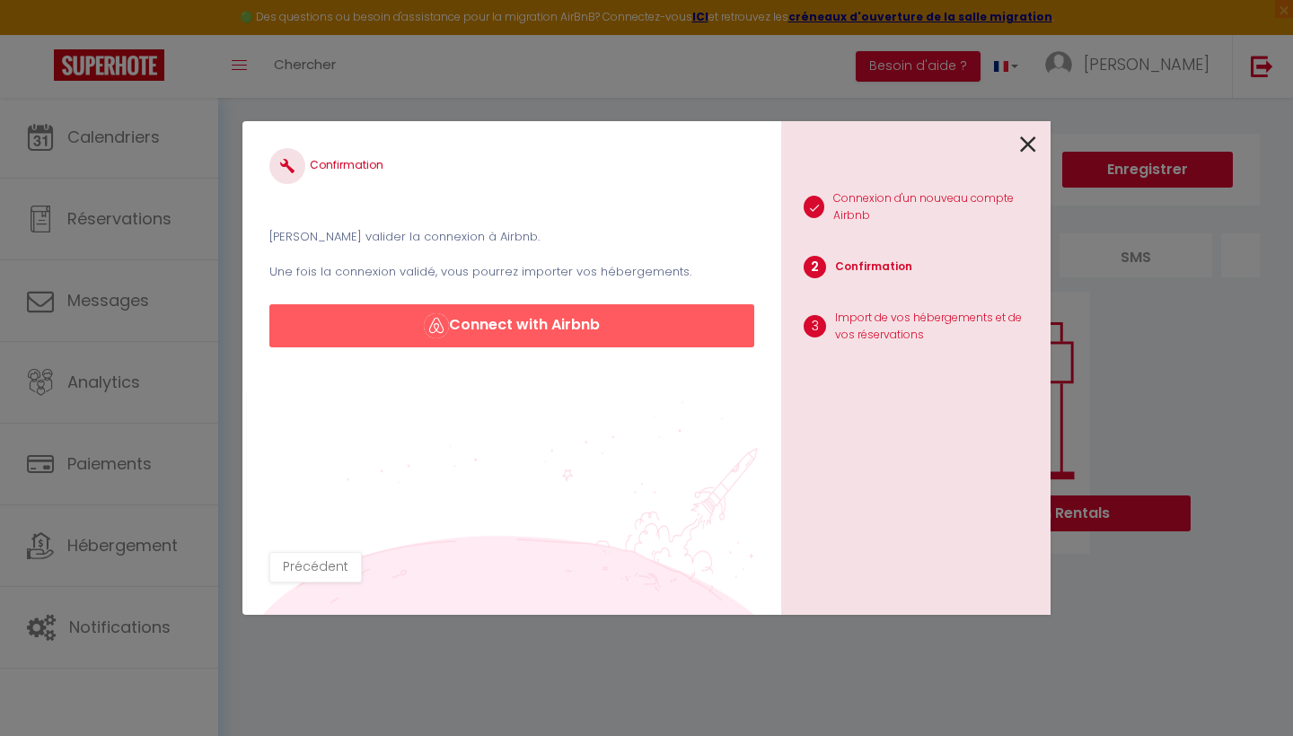
click at [498, 320] on button "Connect with Airbnb" at bounding box center [511, 325] width 485 height 43
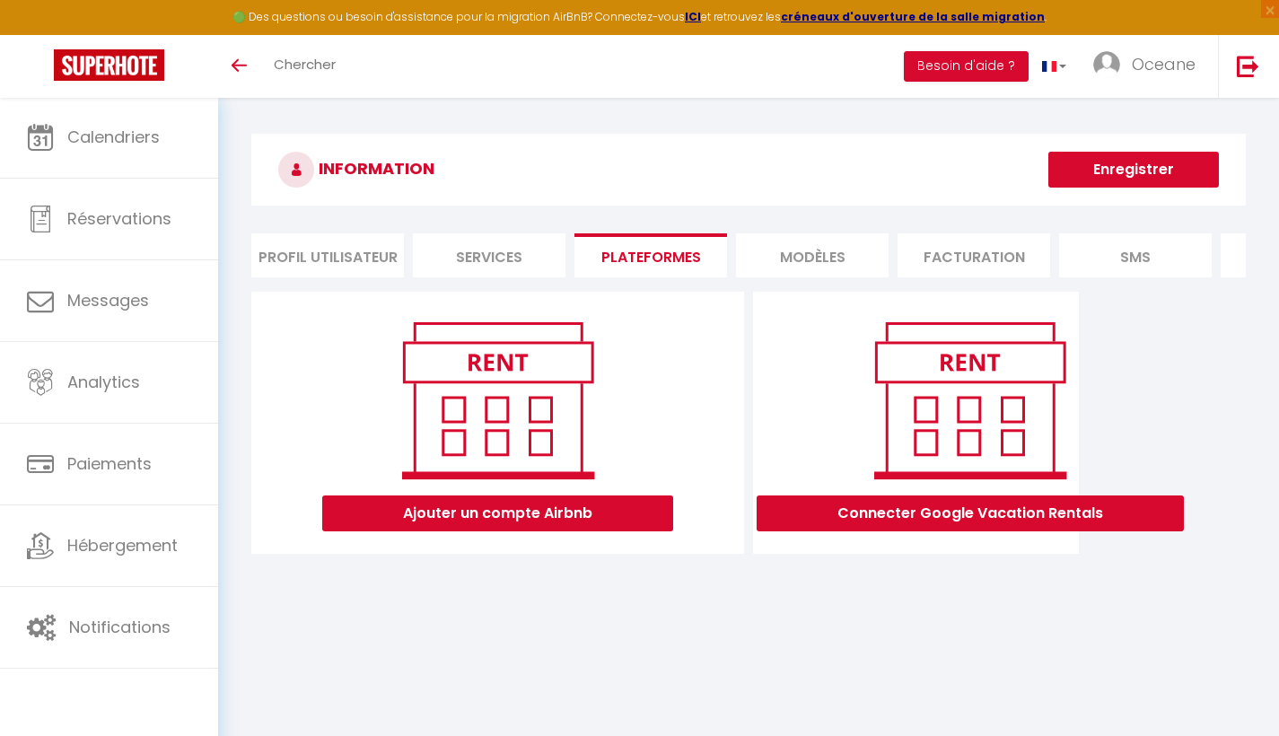
click at [589, 524] on button "Ajouter un compte Airbnb" at bounding box center [497, 513] width 351 height 36
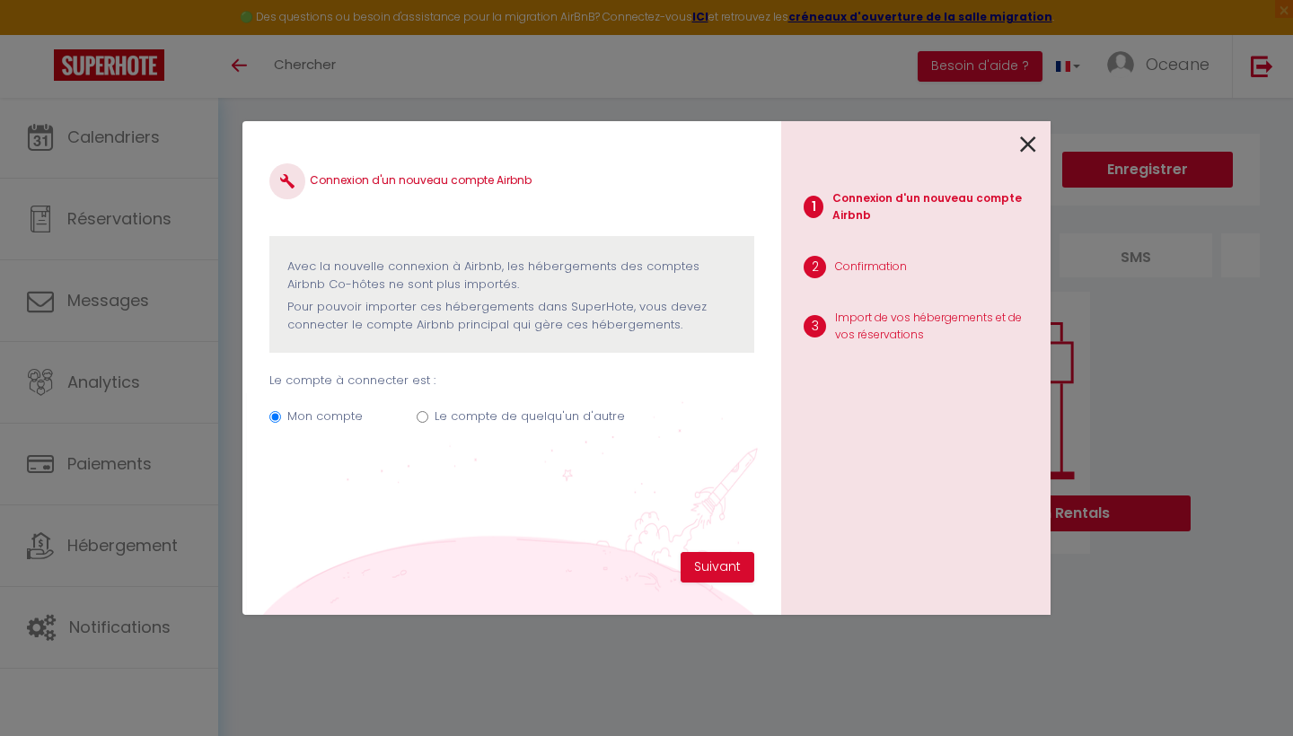
click at [451, 410] on label "Le compte de quelqu'un d'autre" at bounding box center [529, 416] width 190 height 18
click at [428, 411] on input "Le compte de quelqu'un d'autre" at bounding box center [422, 417] width 12 height 12
radio input "true"
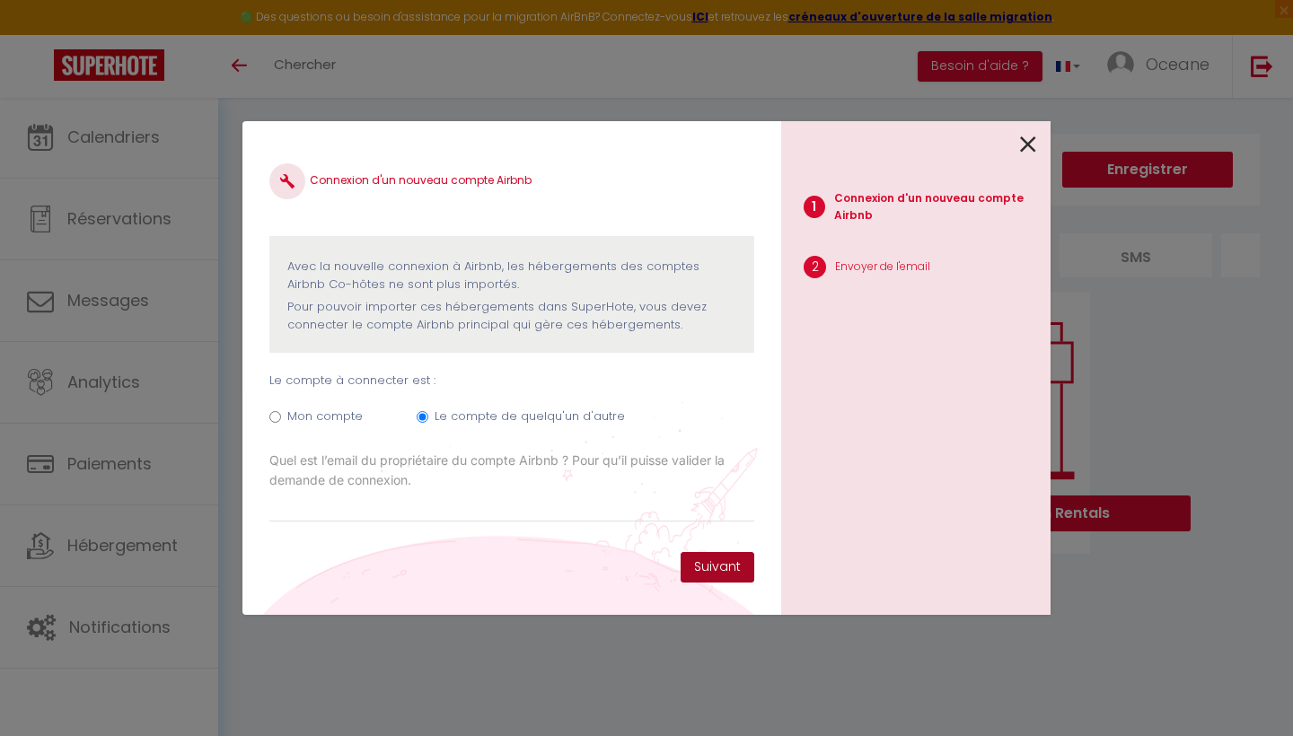
click at [695, 565] on button "Suivant" at bounding box center [717, 567] width 74 height 31
click at [310, 416] on label "Mon compte" at bounding box center [324, 416] width 75 height 18
click at [281, 416] on input "Mon compte" at bounding box center [275, 417] width 12 height 12
radio input "true"
radio input "false"
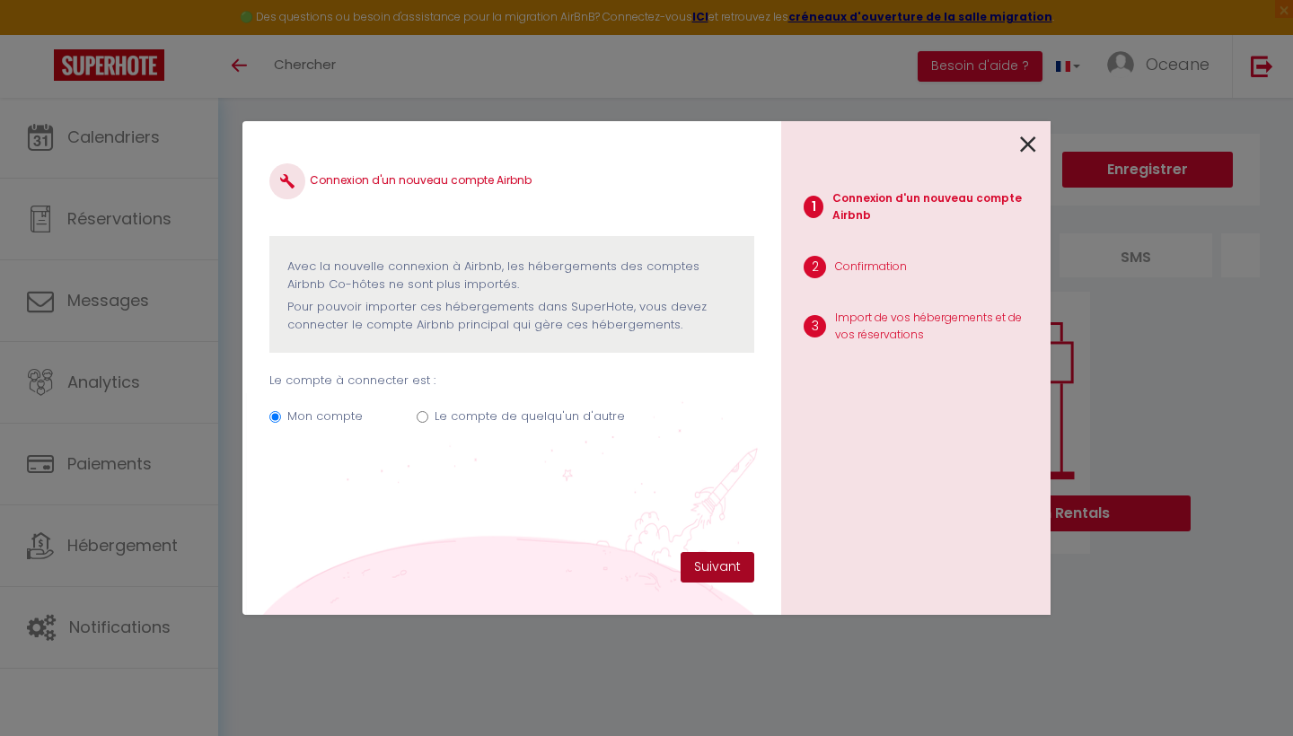
click at [724, 567] on button "Suivant" at bounding box center [717, 567] width 74 height 31
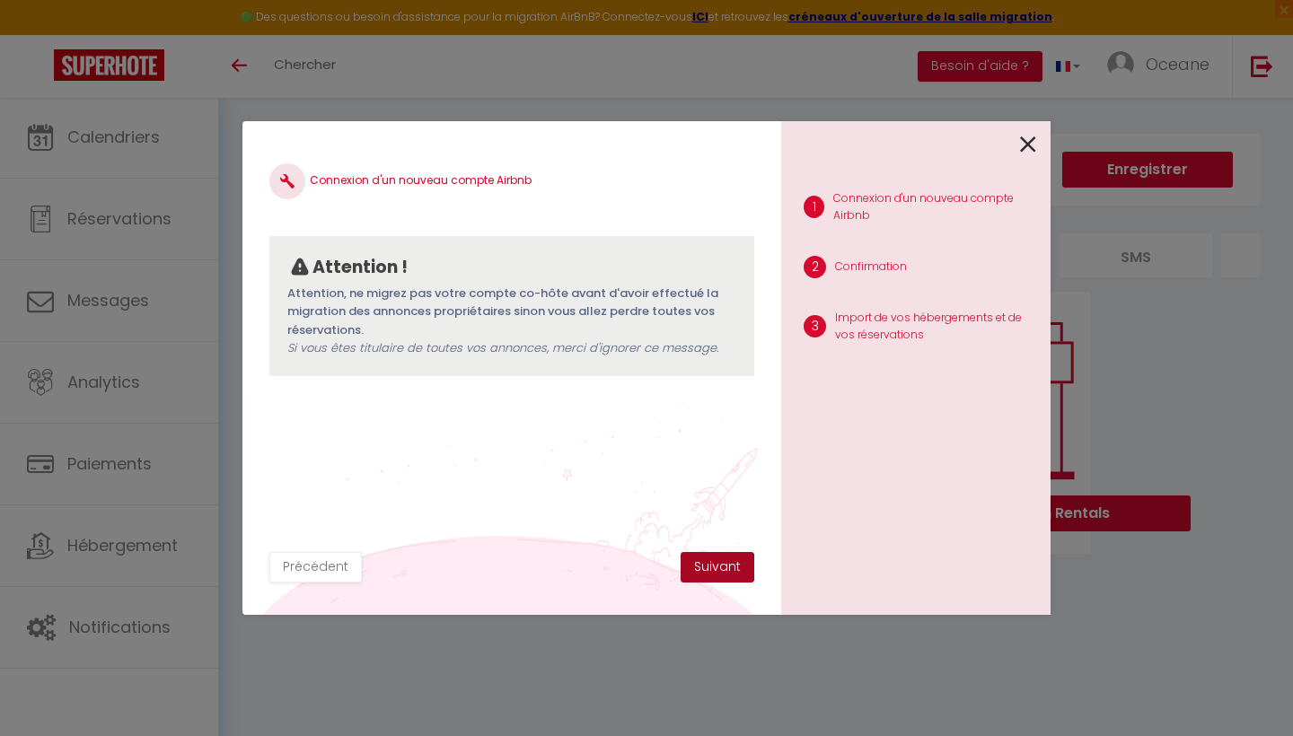
click at [693, 558] on button "Suivant" at bounding box center [717, 567] width 74 height 31
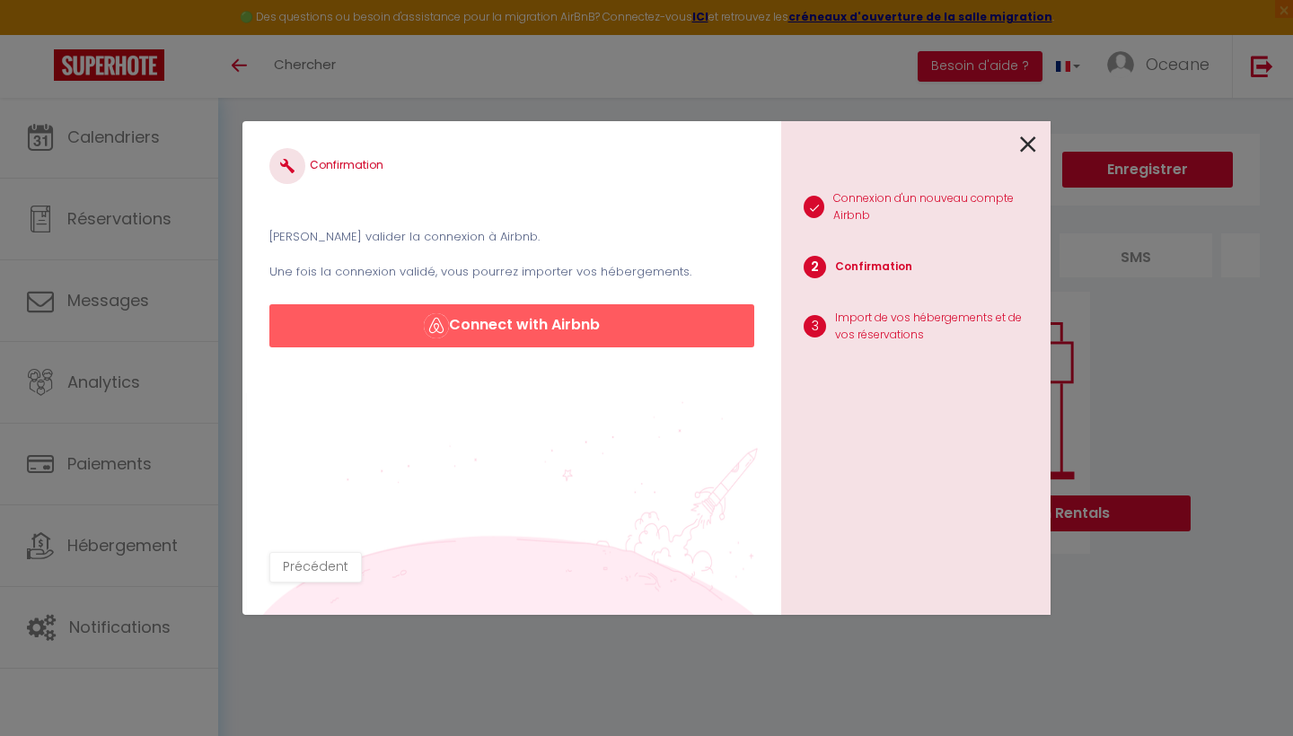
click at [478, 314] on button "Connect with Airbnb" at bounding box center [511, 325] width 485 height 43
click at [505, 319] on button "Connect with Airbnb" at bounding box center [511, 325] width 485 height 43
click at [1020, 153] on link at bounding box center [1028, 142] width 16 height 39
